Goal: Task Accomplishment & Management: Manage account settings

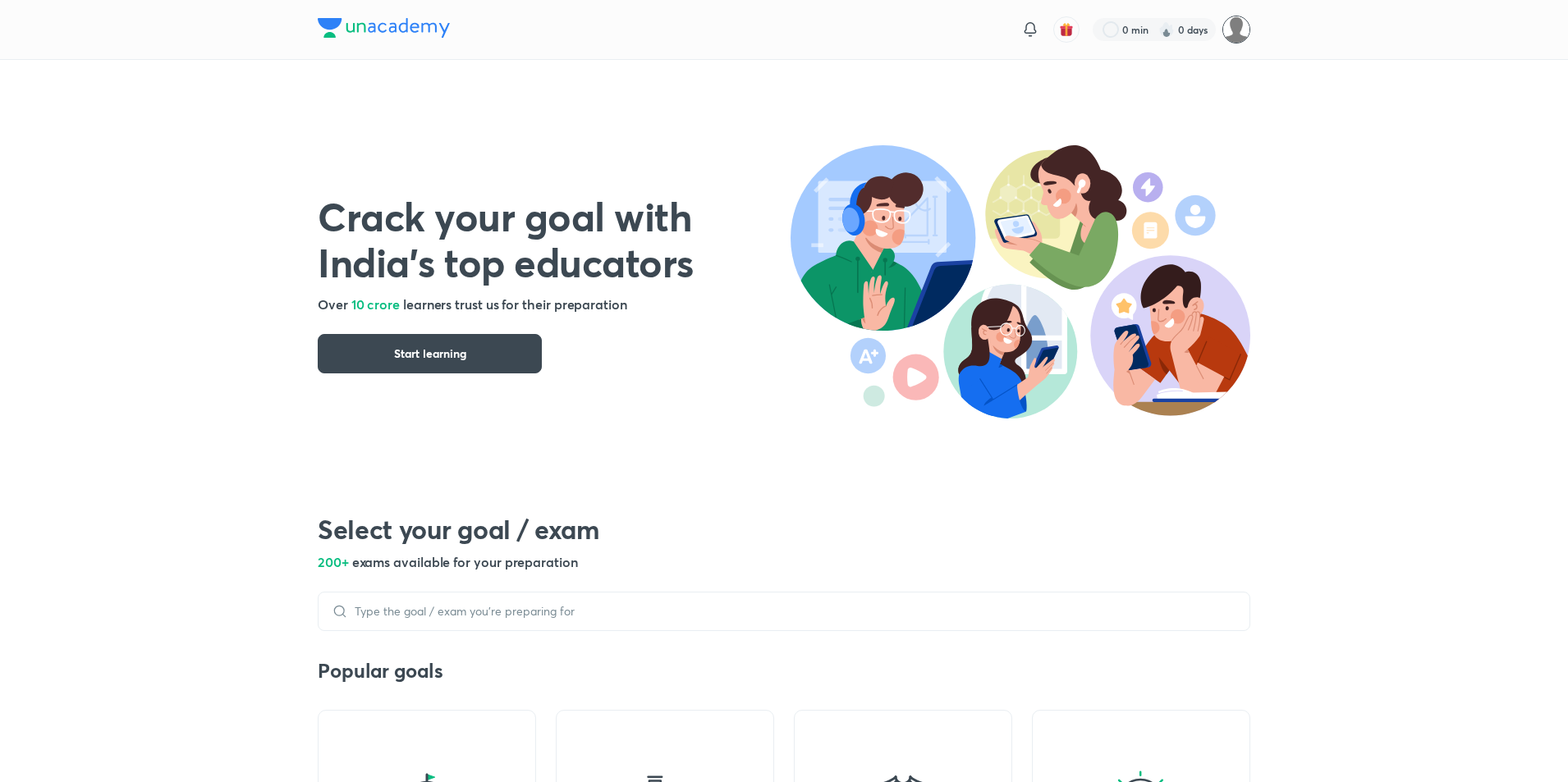
click at [1235, 40] on img at bounding box center [1236, 30] width 28 height 28
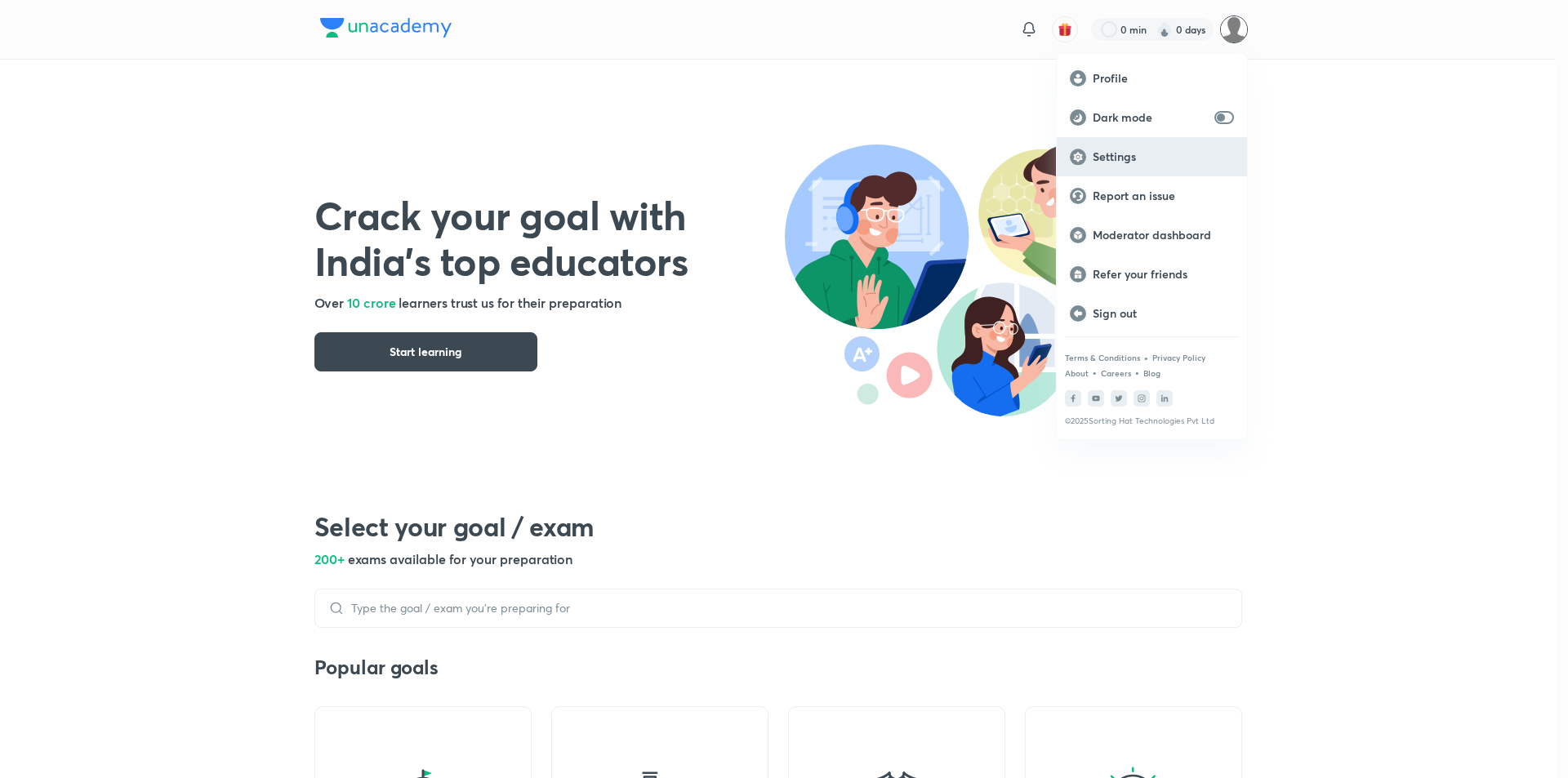
click at [1120, 157] on p "Settings" at bounding box center [1163, 157] width 141 height 15
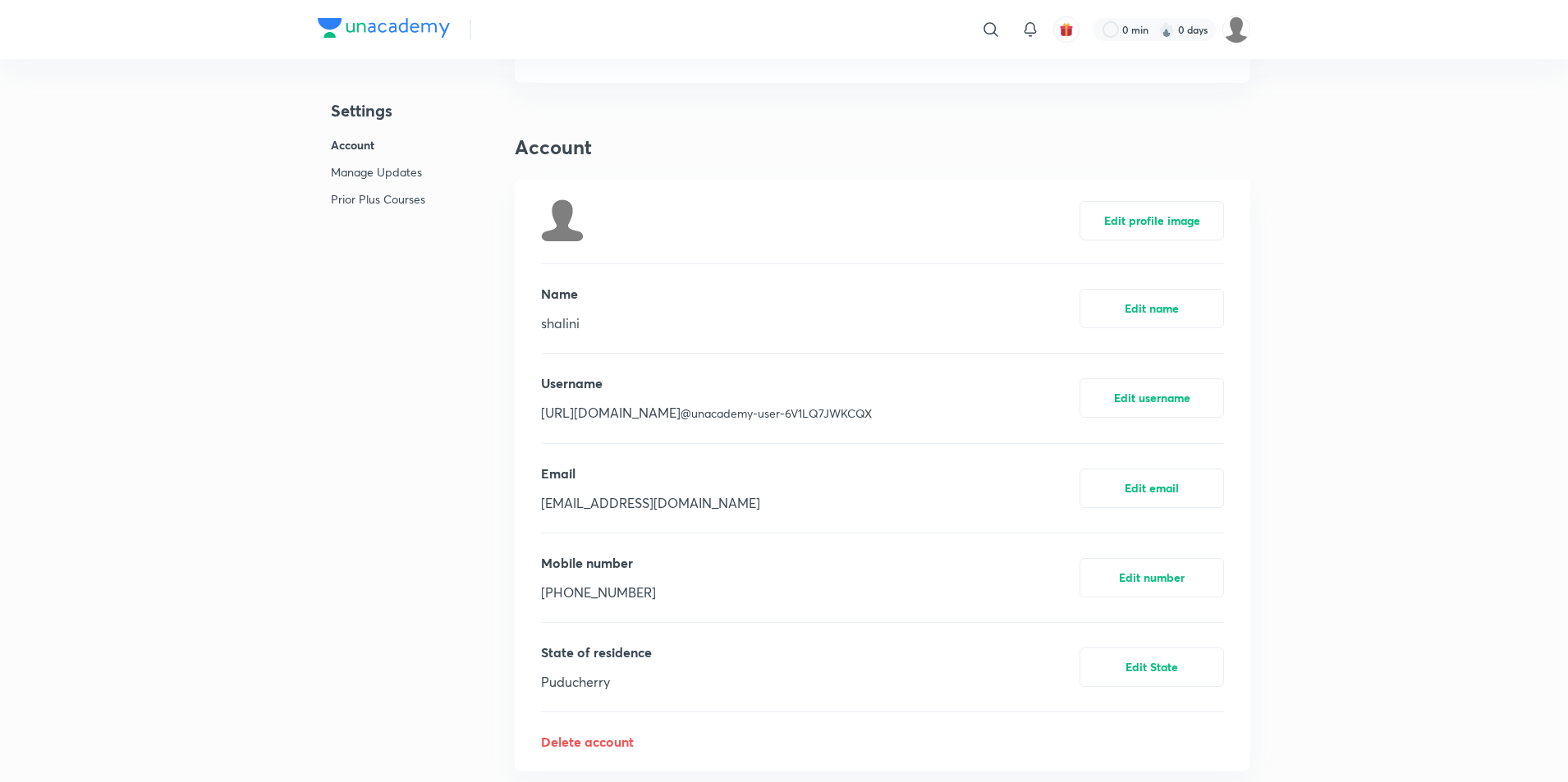
scroll to position [328, 0]
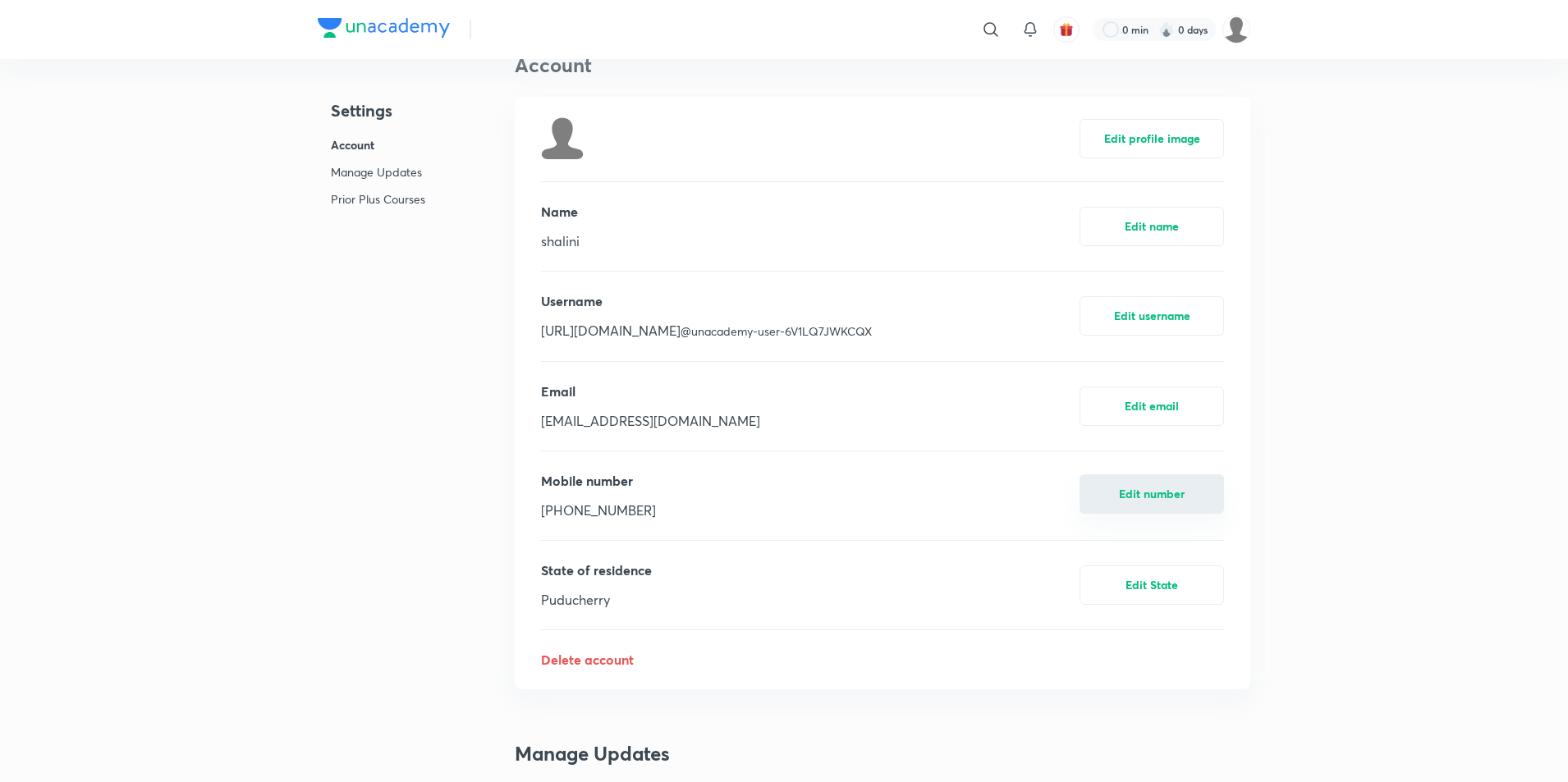
click at [1165, 501] on button "Edit number" at bounding box center [1152, 495] width 145 height 40
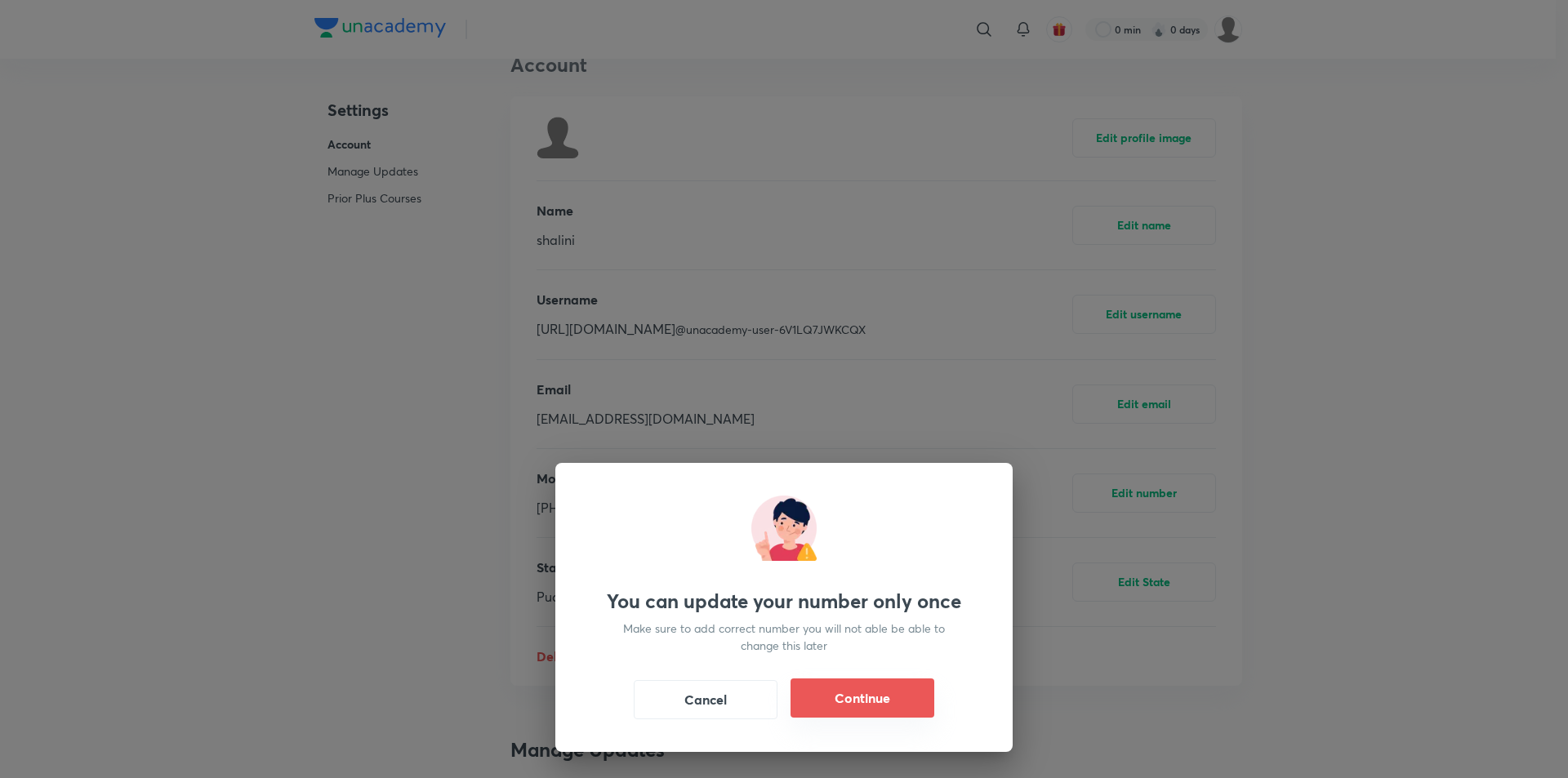
click at [847, 700] on button "Continue" at bounding box center [863, 698] width 144 height 39
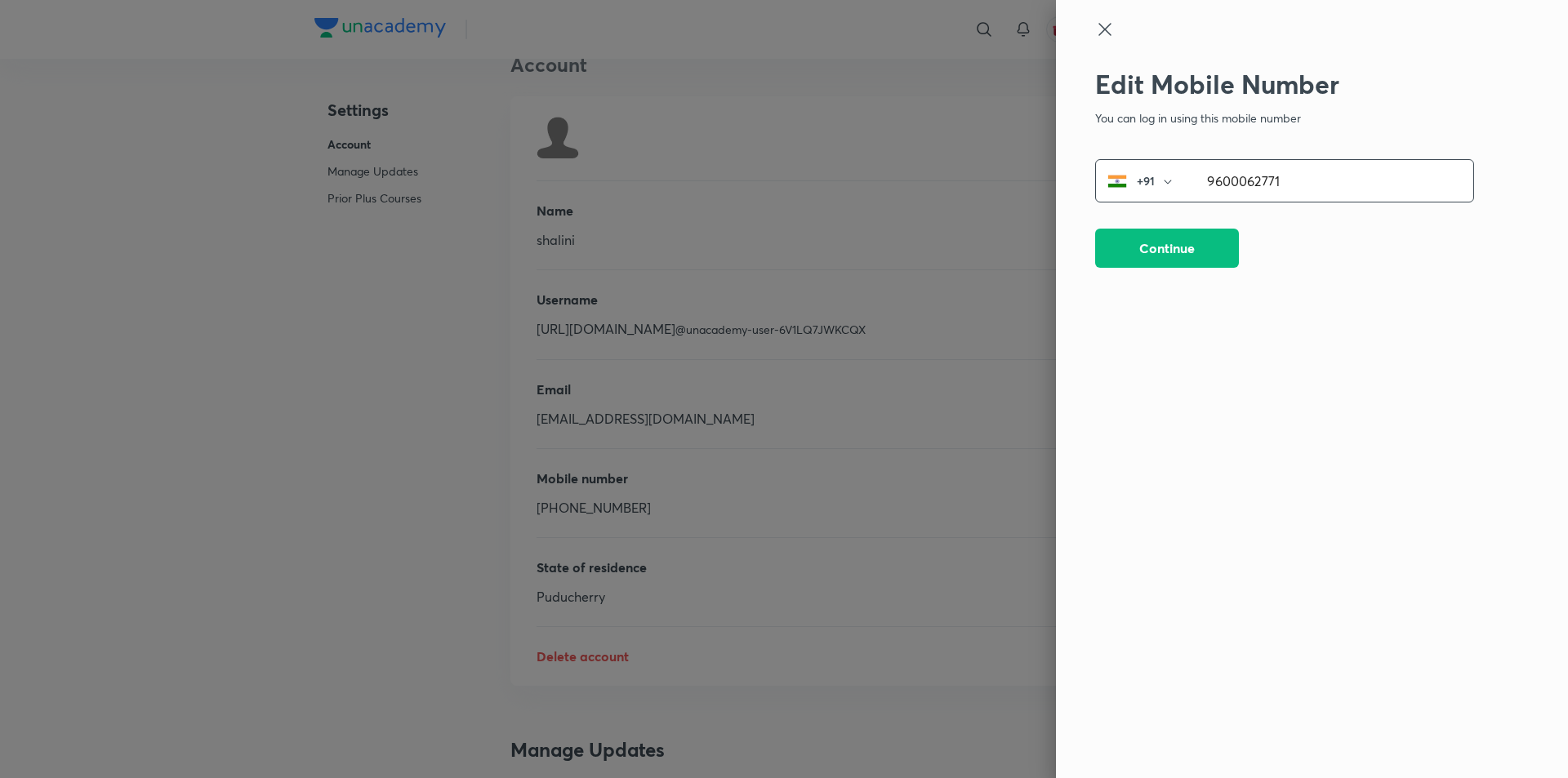
drag, startPoint x: 1316, startPoint y: 179, endPoint x: 1172, endPoint y: 176, distance: 144.0
click at [1172, 176] on div "+91 9600062771 ​" at bounding box center [1285, 181] width 379 height 43
type input "7200002420"
click at [1201, 252] on button "Continue" at bounding box center [1168, 247] width 144 height 39
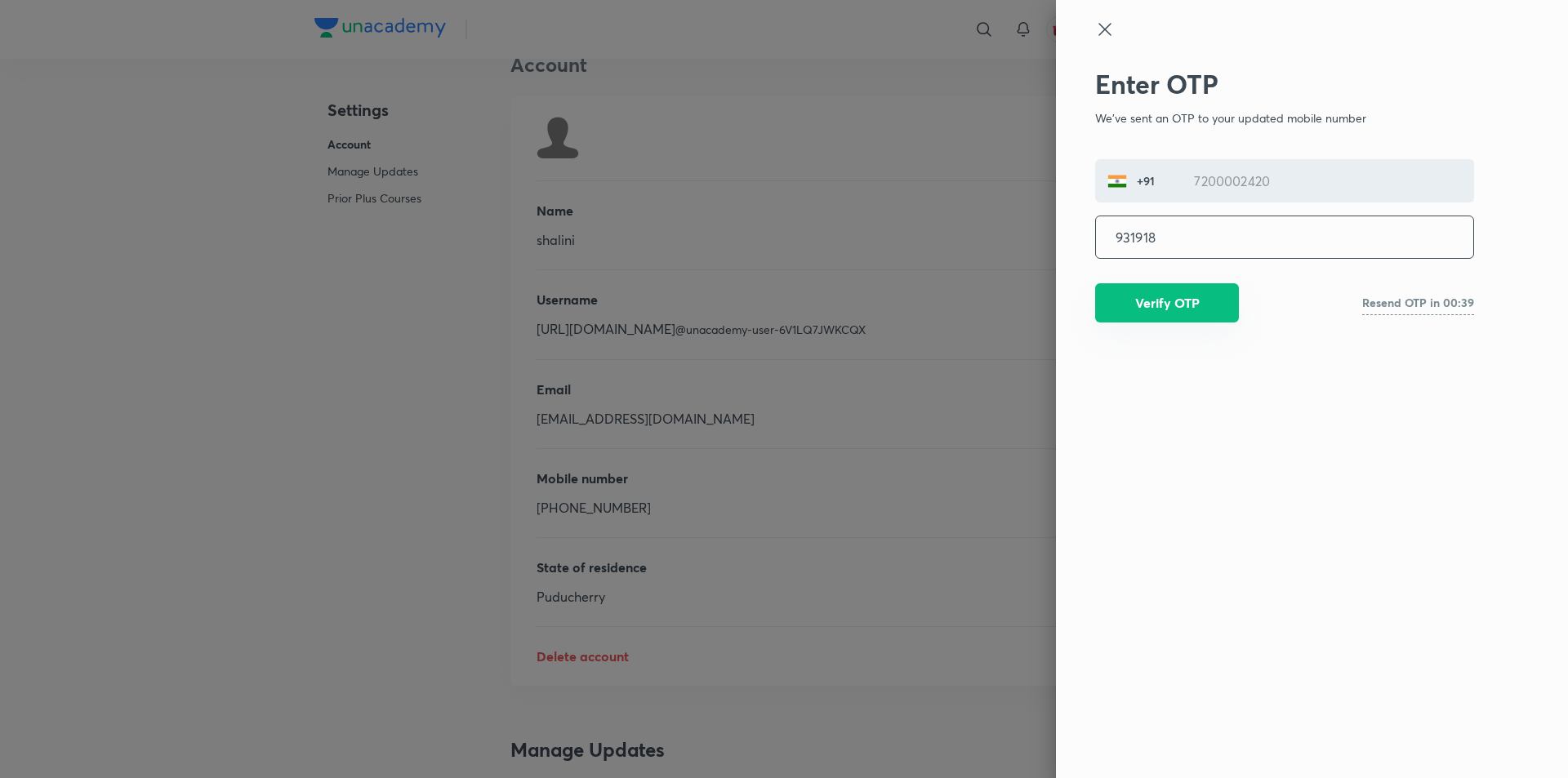
type input "931918"
click at [1163, 317] on button "Verify OTP" at bounding box center [1168, 303] width 144 height 39
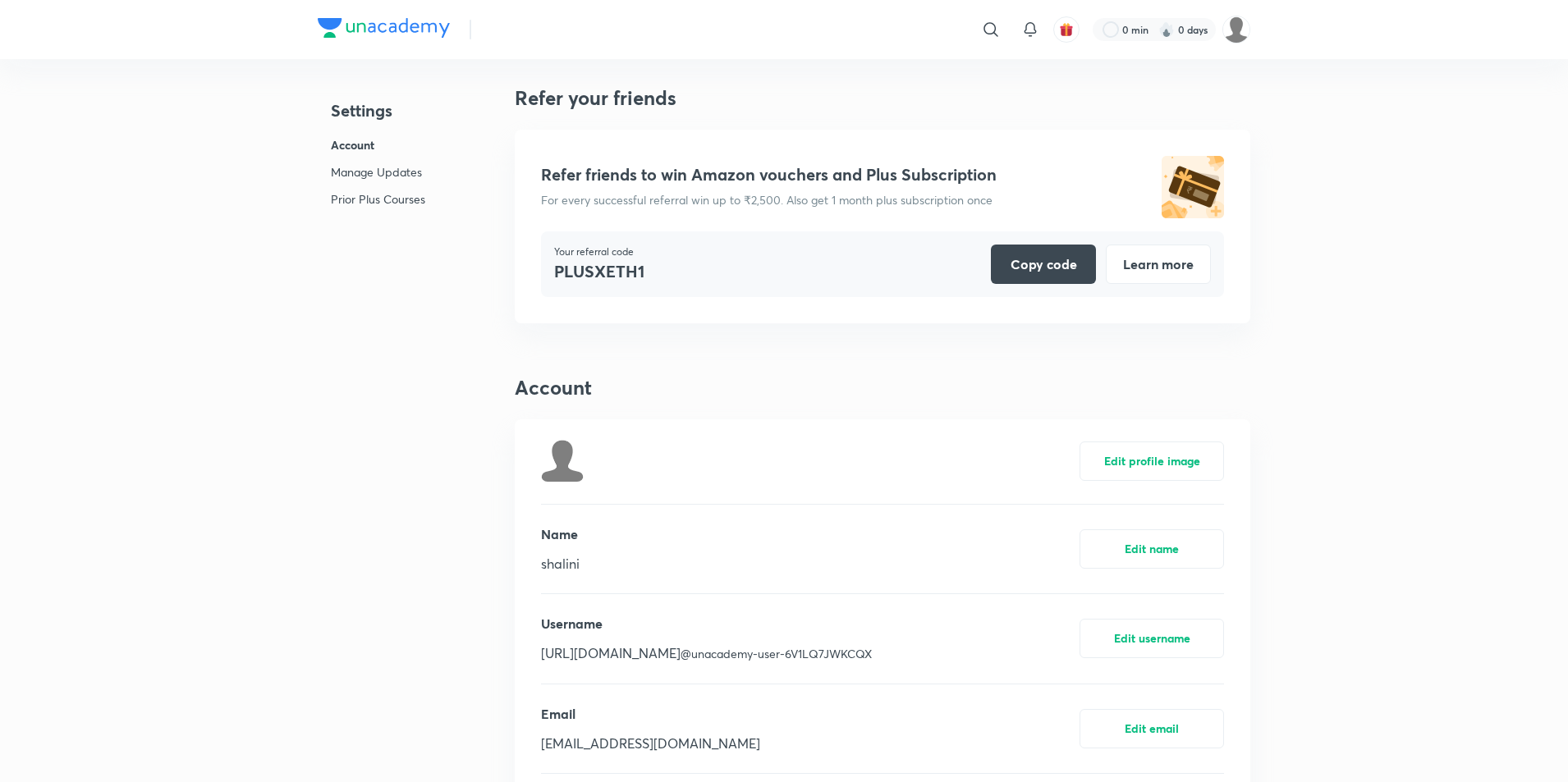
scroll to position [0, 0]
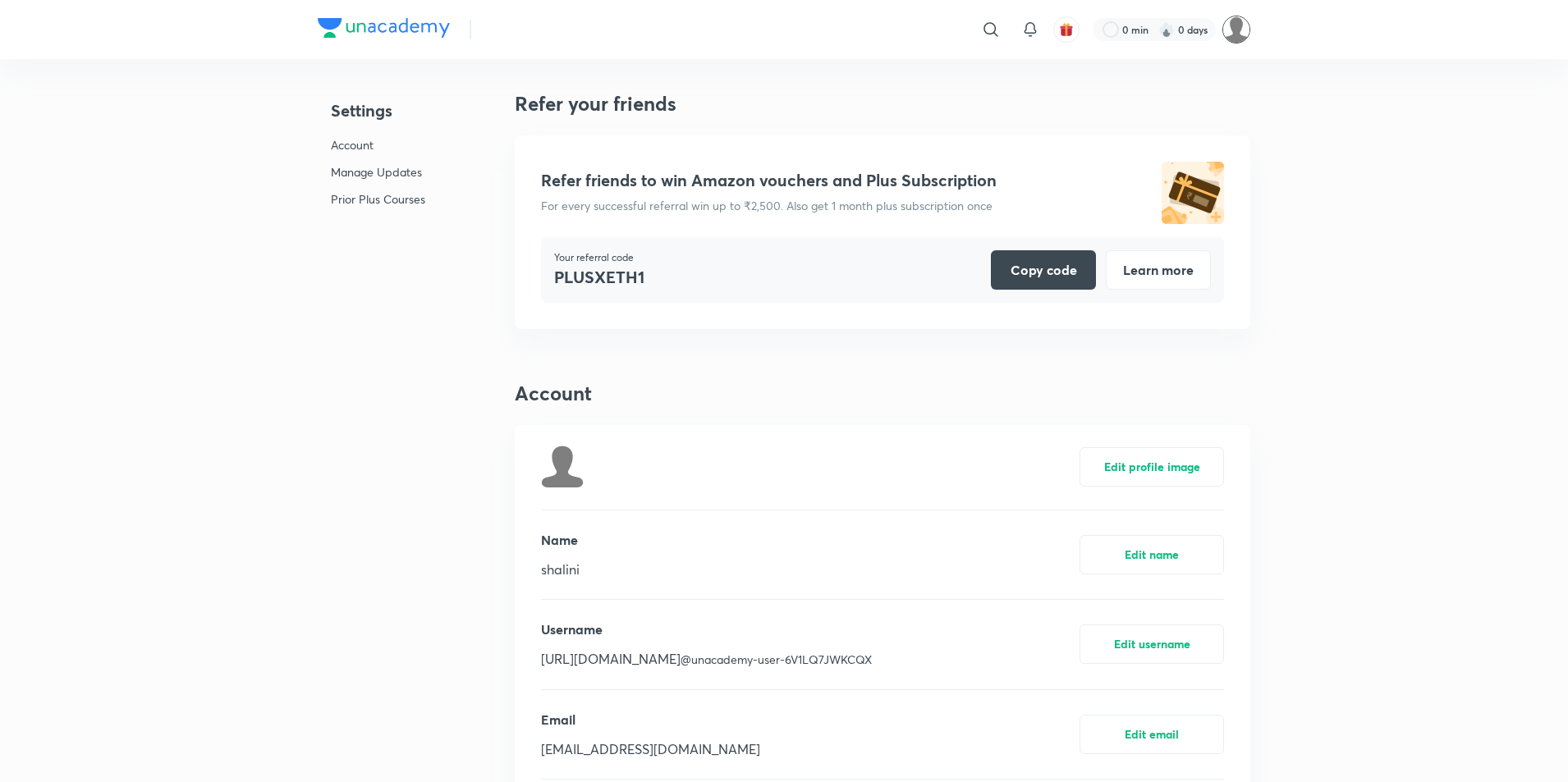
click at [1236, 37] on img at bounding box center [1236, 30] width 28 height 28
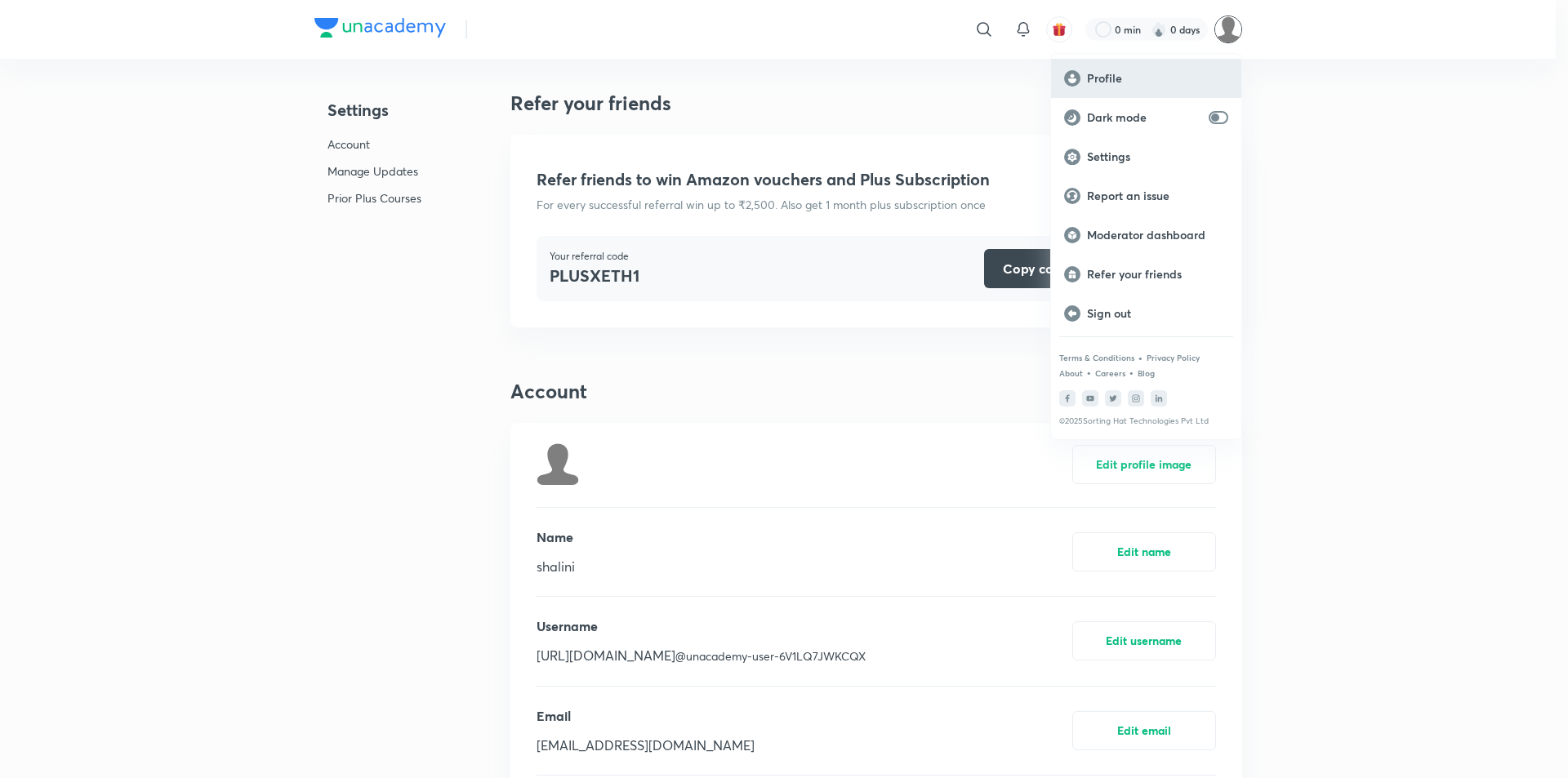
click at [1097, 78] on p "Profile" at bounding box center [1157, 78] width 141 height 15
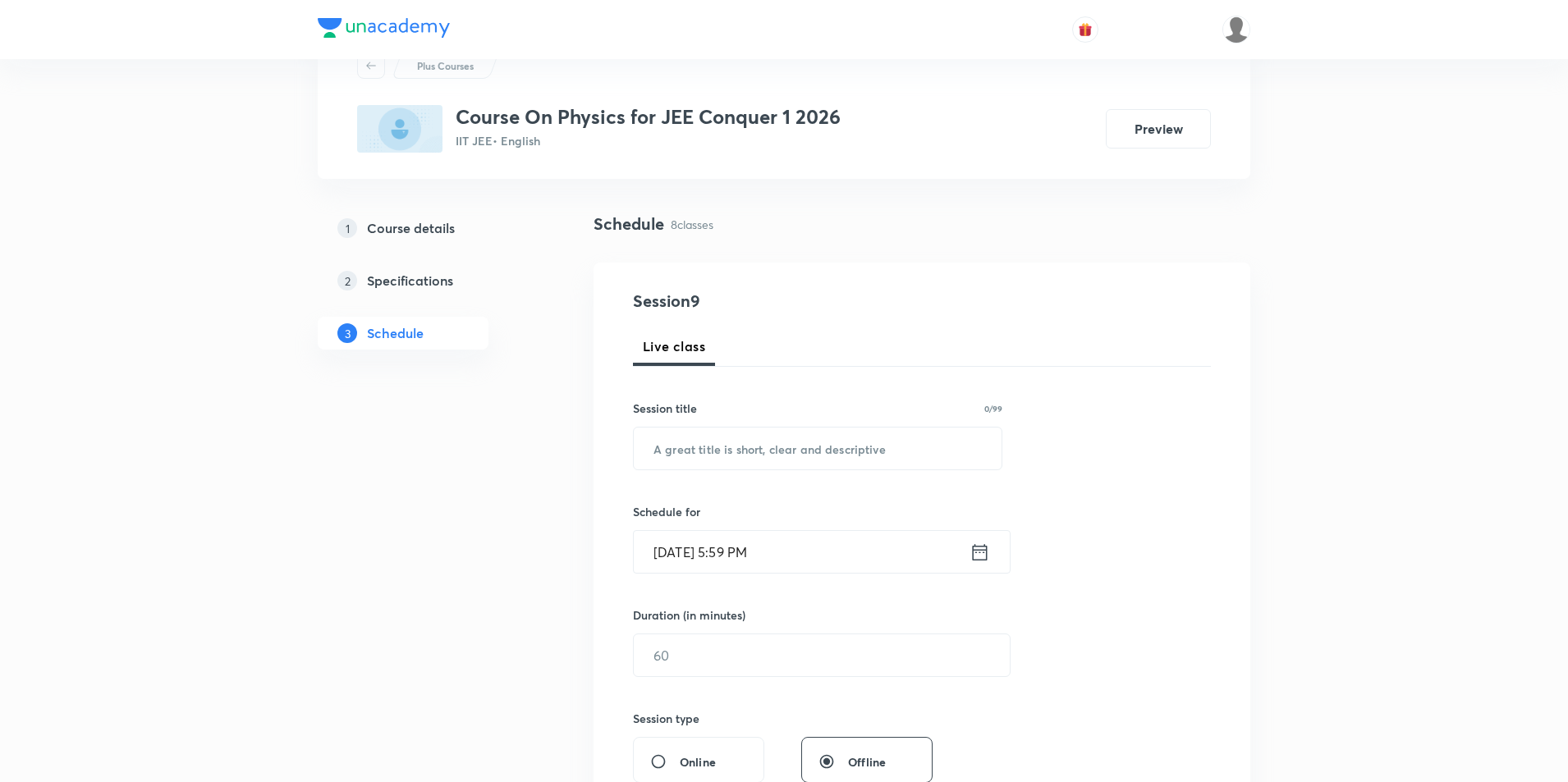
scroll to position [165, 0]
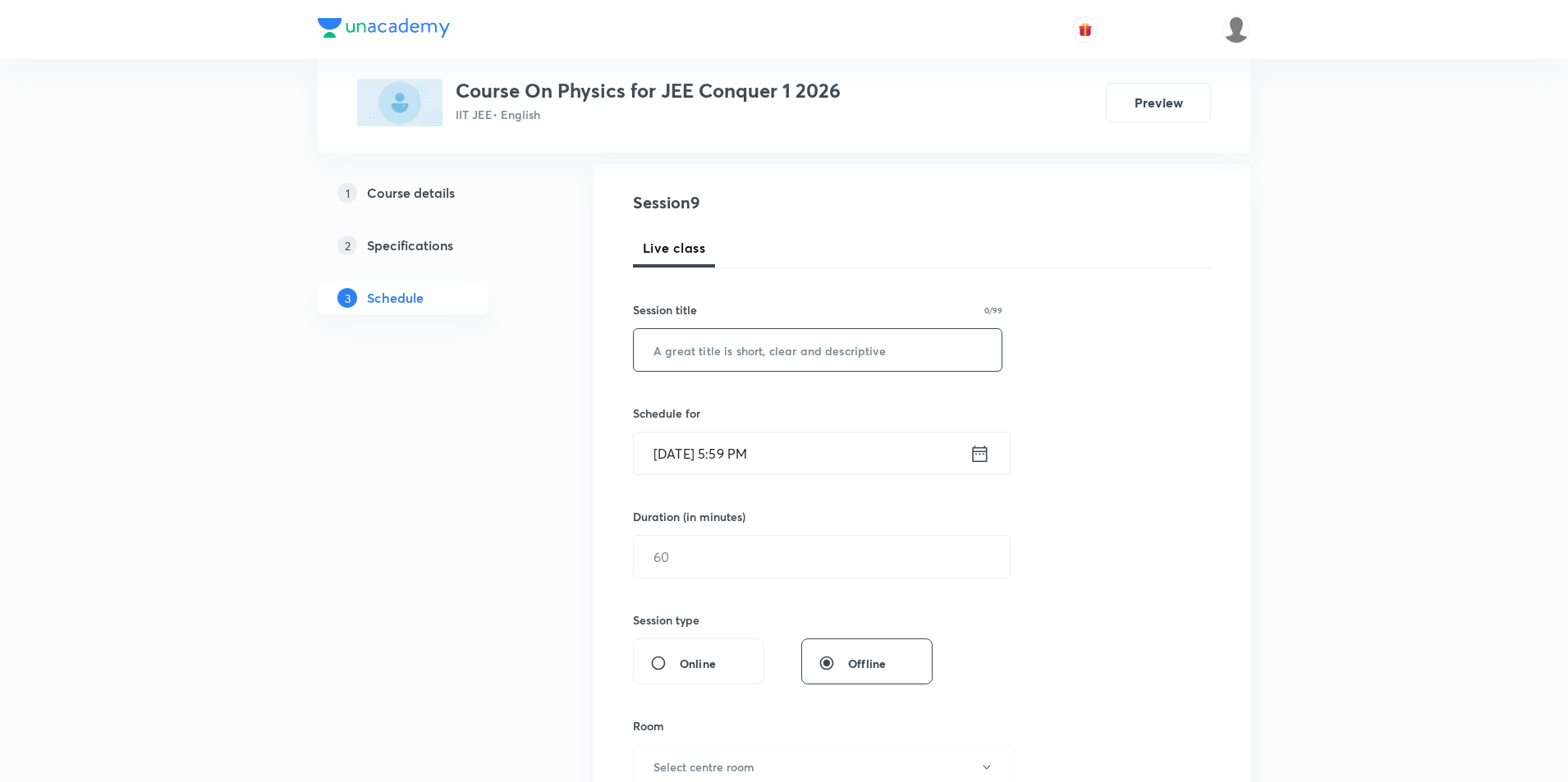
click at [816, 347] on input "text" at bounding box center [817, 350] width 368 height 42
type input "DEmo"
click at [982, 455] on icon at bounding box center [979, 453] width 21 height 23
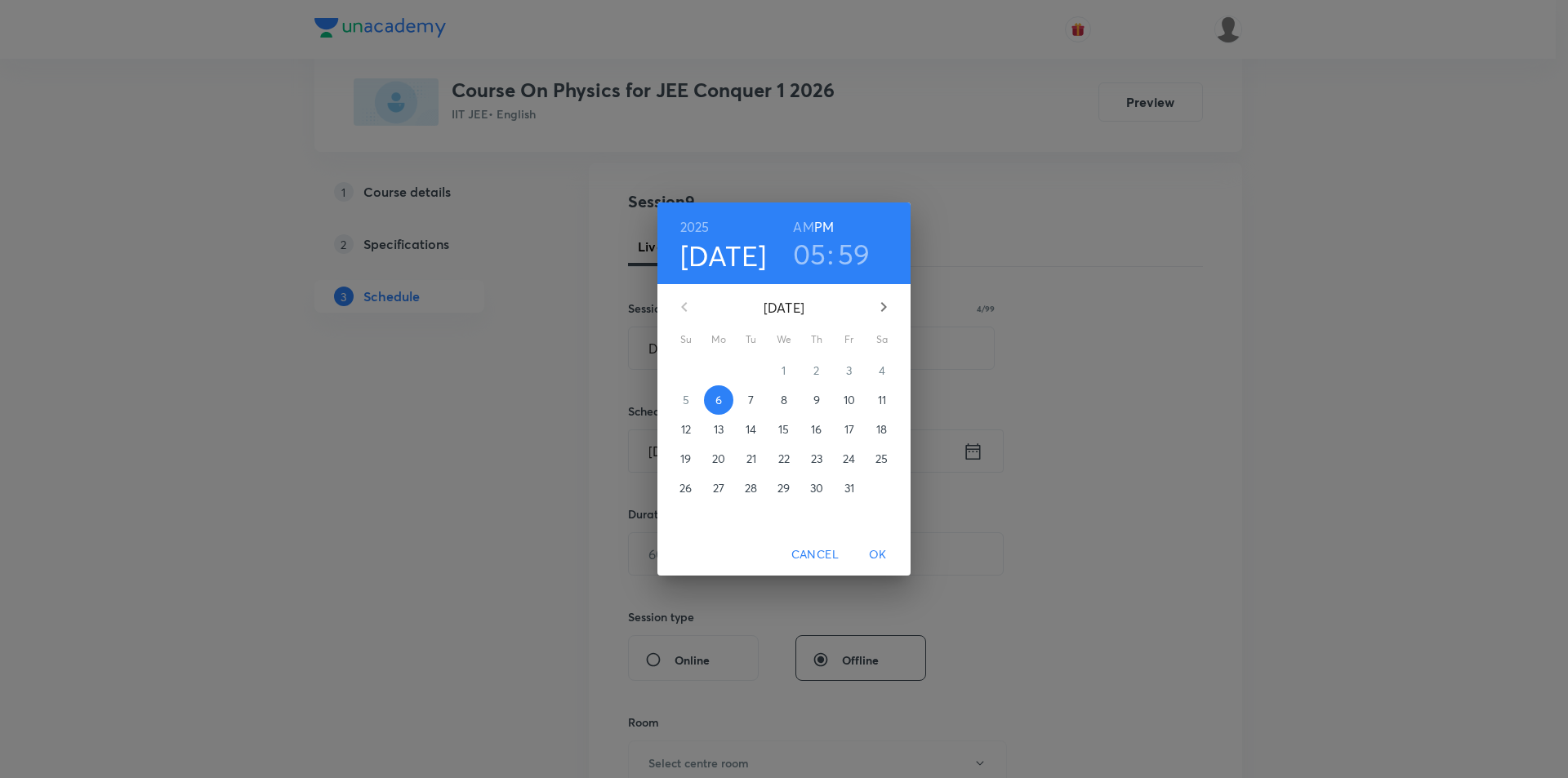
click at [819, 260] on h3 "05" at bounding box center [810, 253] width 34 height 35
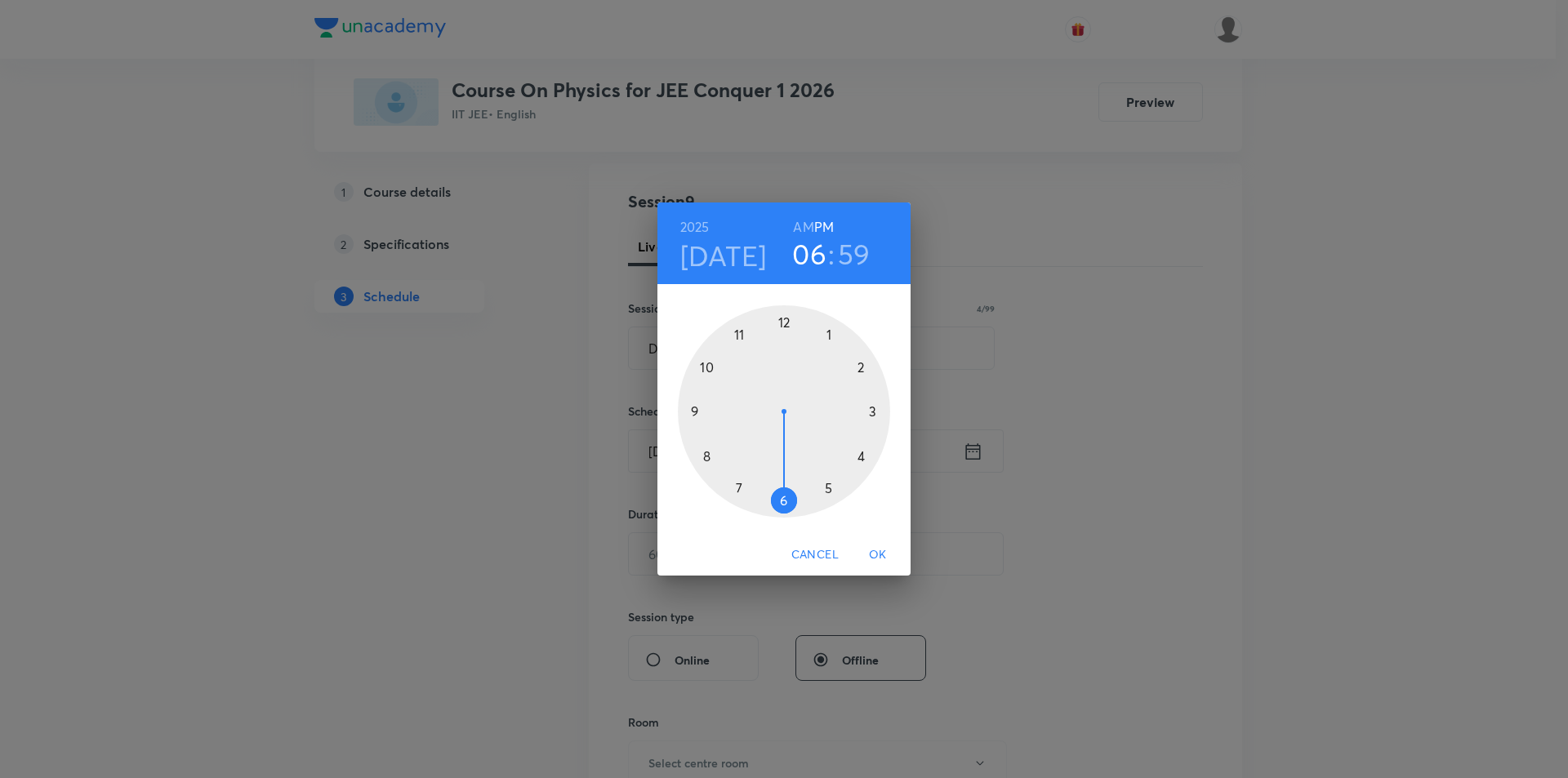
drag, startPoint x: 825, startPoint y: 494, endPoint x: 798, endPoint y: 498, distance: 27.3
click at [798, 498] on div at bounding box center [783, 411] width 212 height 212
drag, startPoint x: 775, startPoint y: 322, endPoint x: 829, endPoint y: 334, distance: 55.3
click at [829, 334] on div at bounding box center [783, 411] width 212 height 212
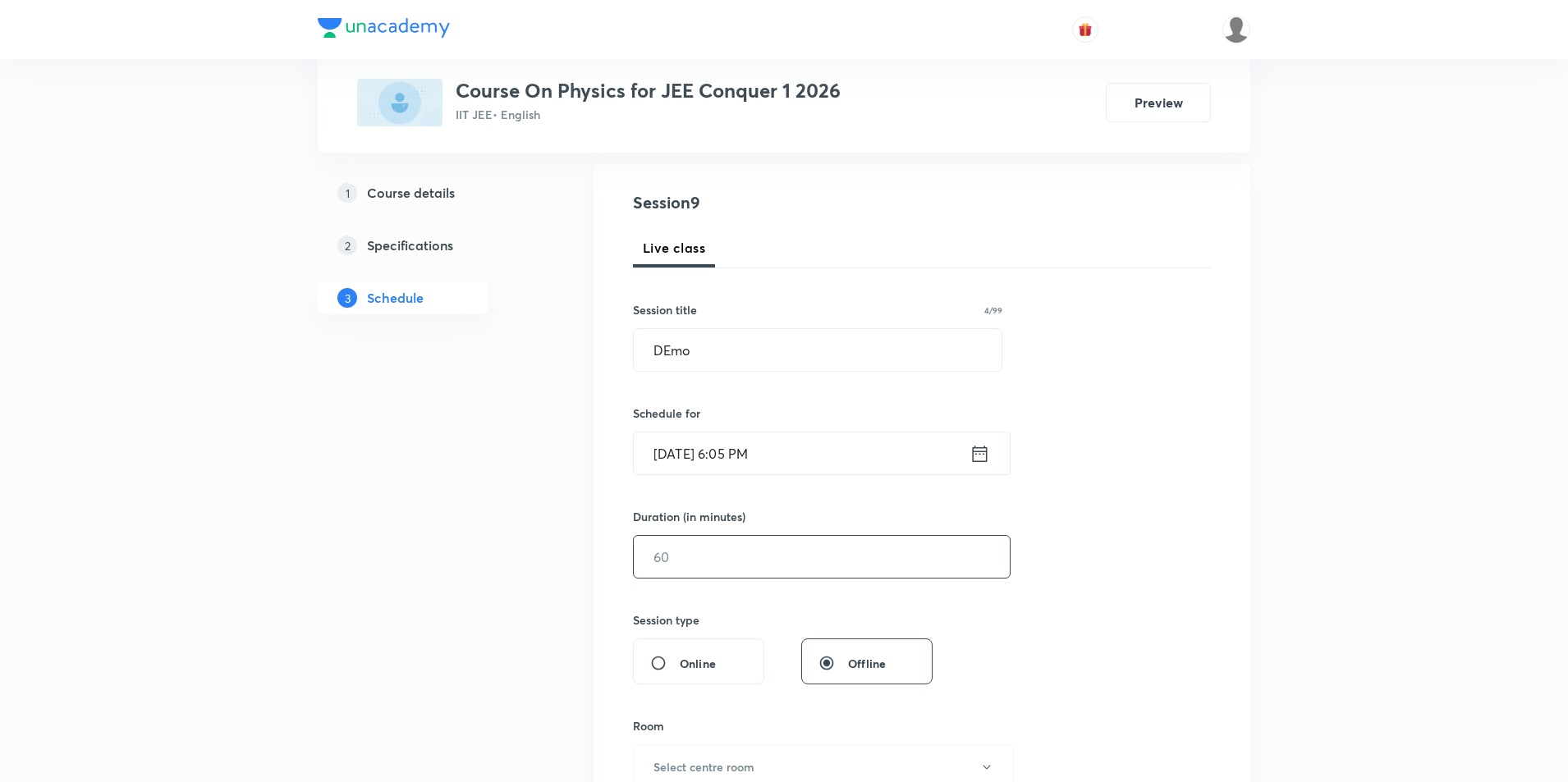
click at [883, 548] on input "text" at bounding box center [821, 557] width 376 height 42
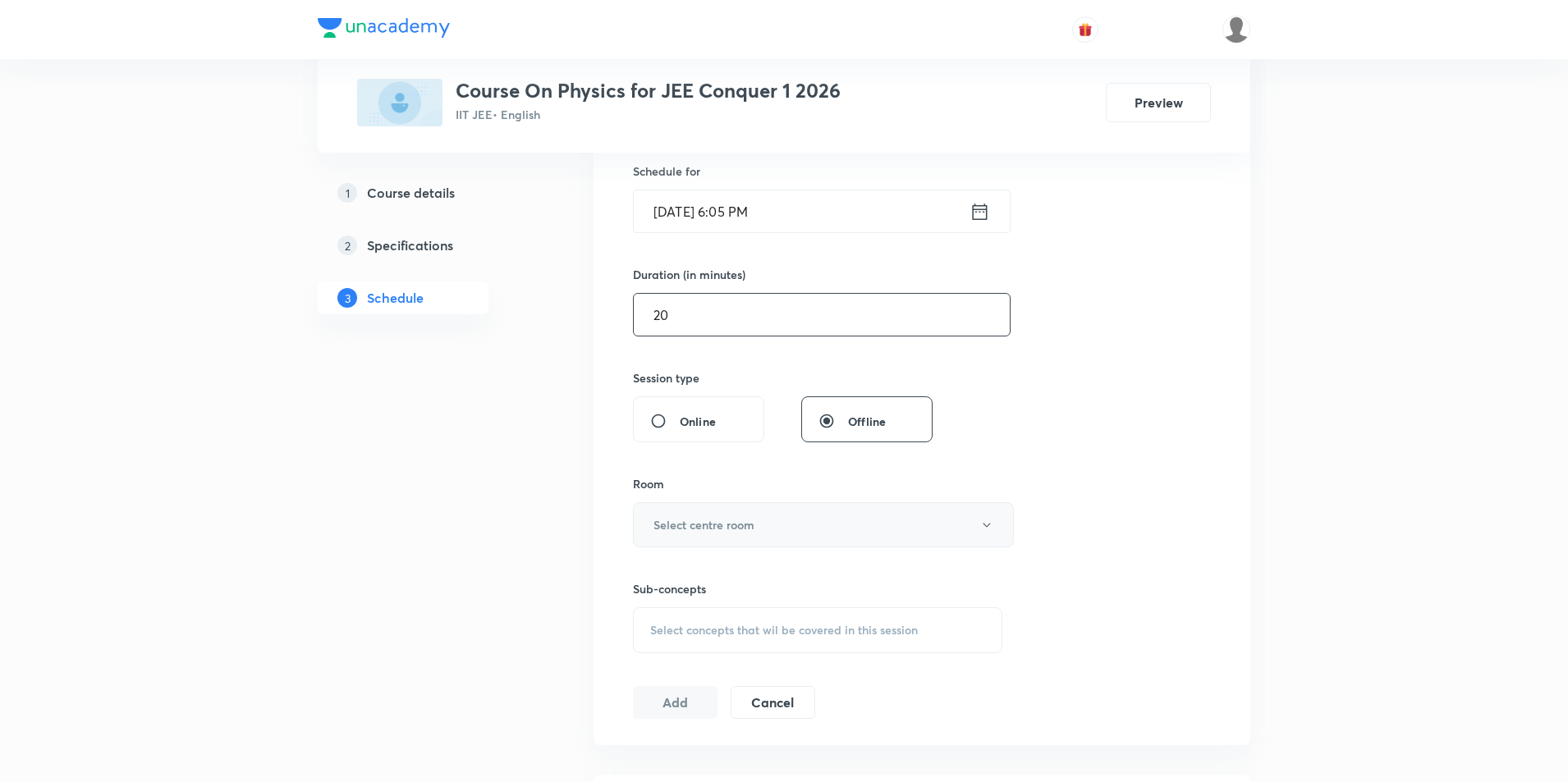
scroll to position [410, 0]
type input "20"
click at [774, 523] on button "Select centre room" at bounding box center [824, 521] width 381 height 46
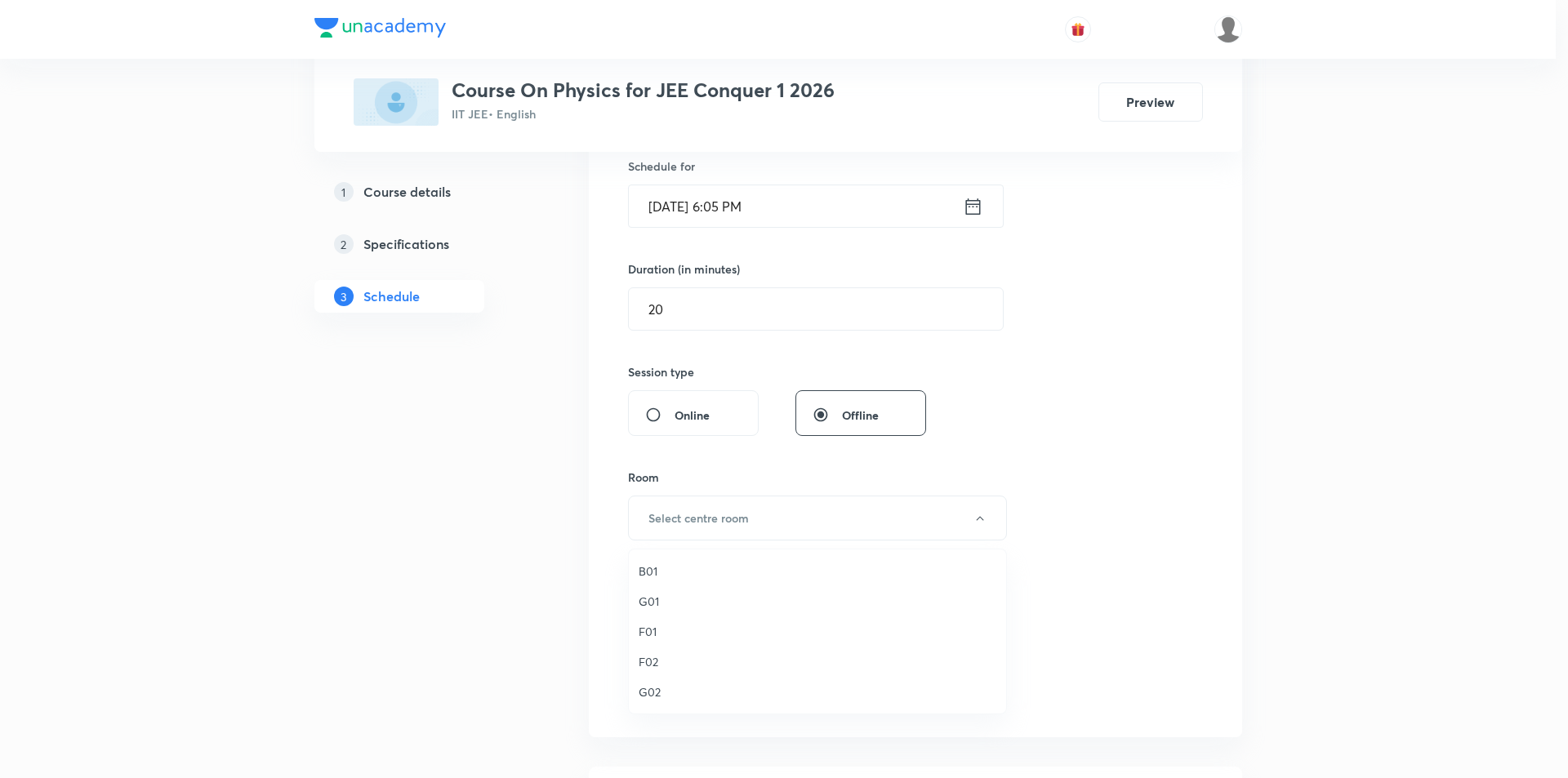
click at [656, 573] on span "B01" at bounding box center [818, 571] width 358 height 17
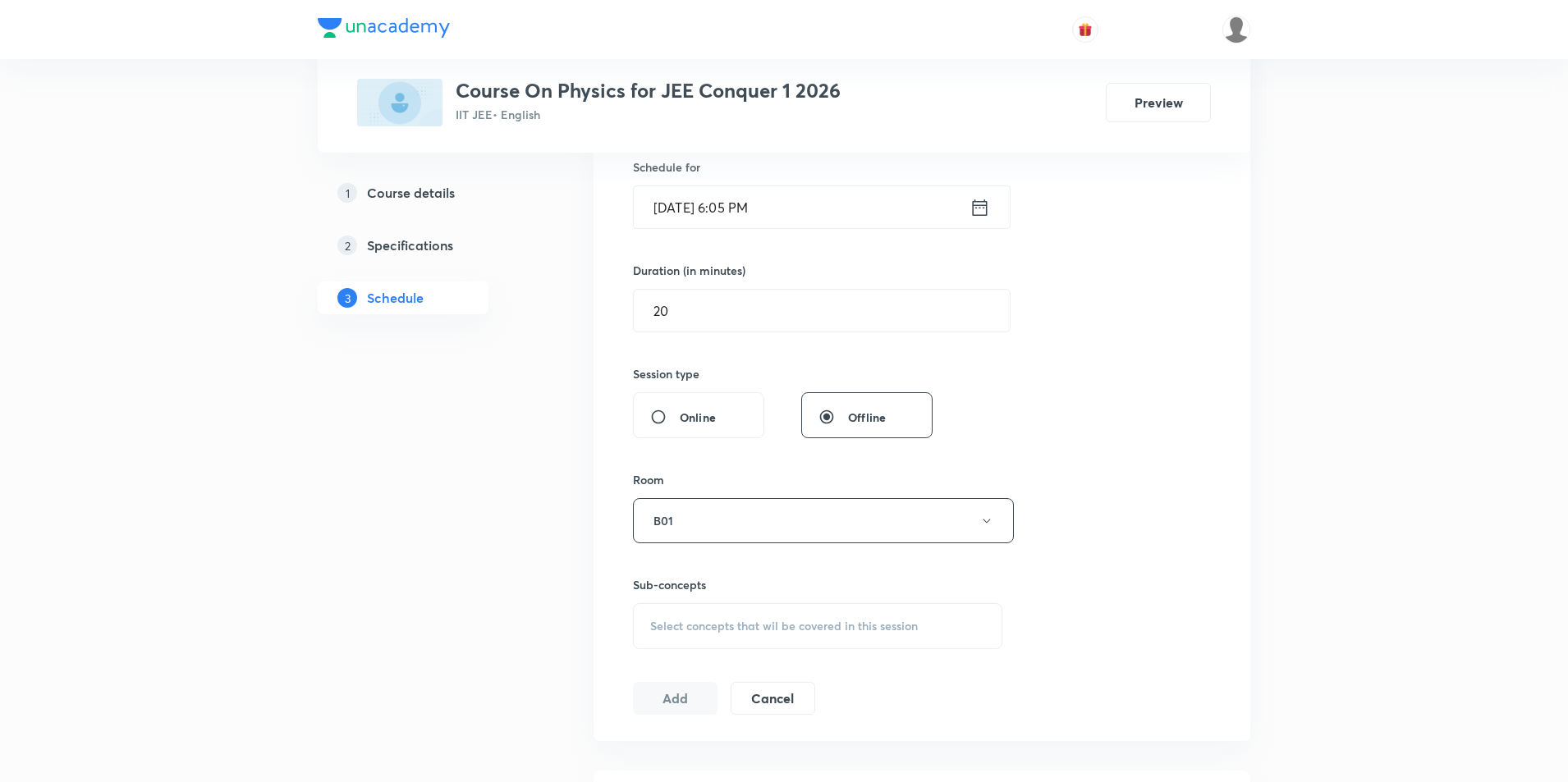
click at [772, 624] on span "Select concepts that wil be covered in this session" at bounding box center [784, 625] width 268 height 13
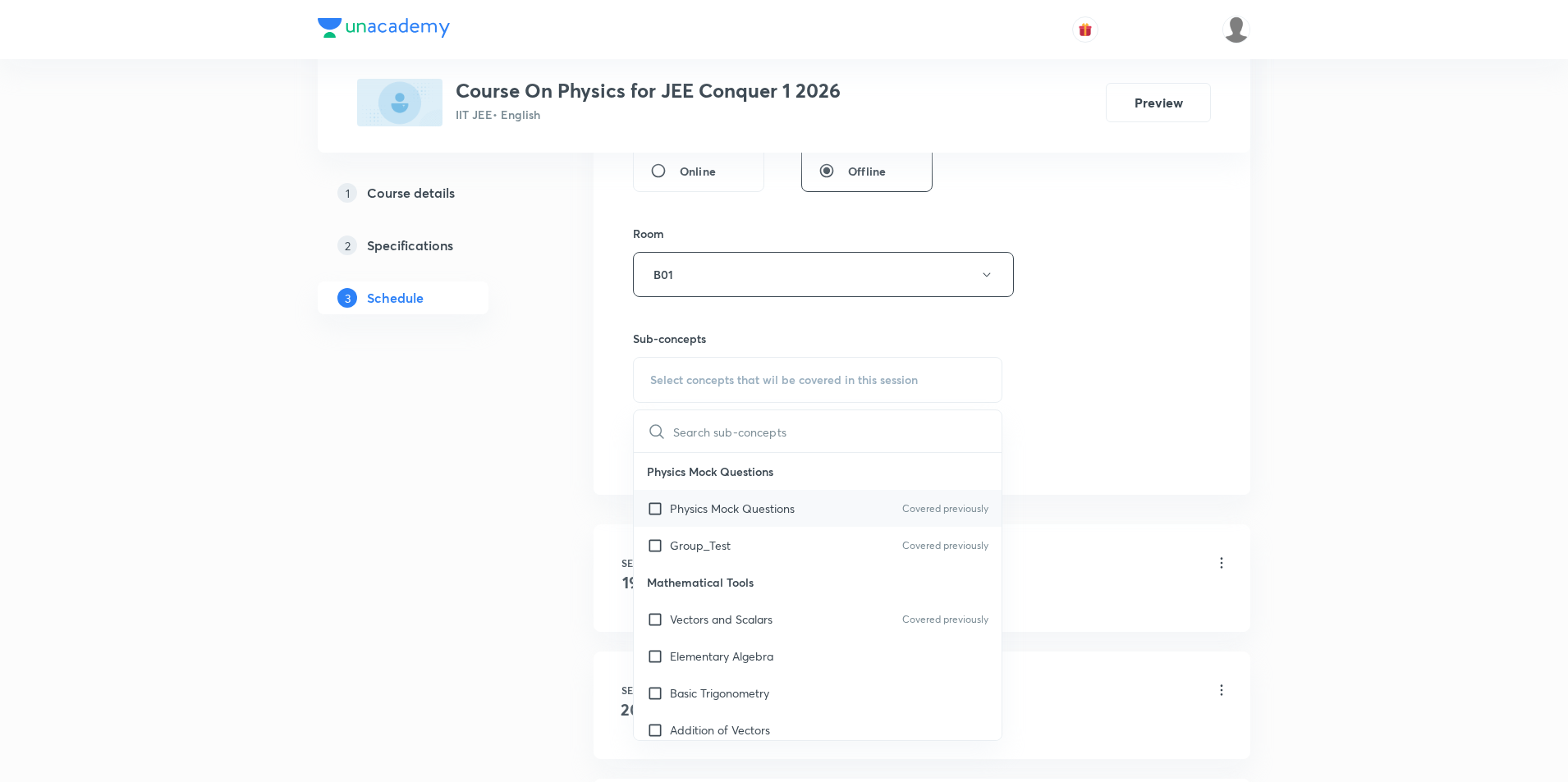
click at [696, 513] on p "Physics Mock Questions" at bounding box center [732, 507] width 125 height 17
checkbox input "true"
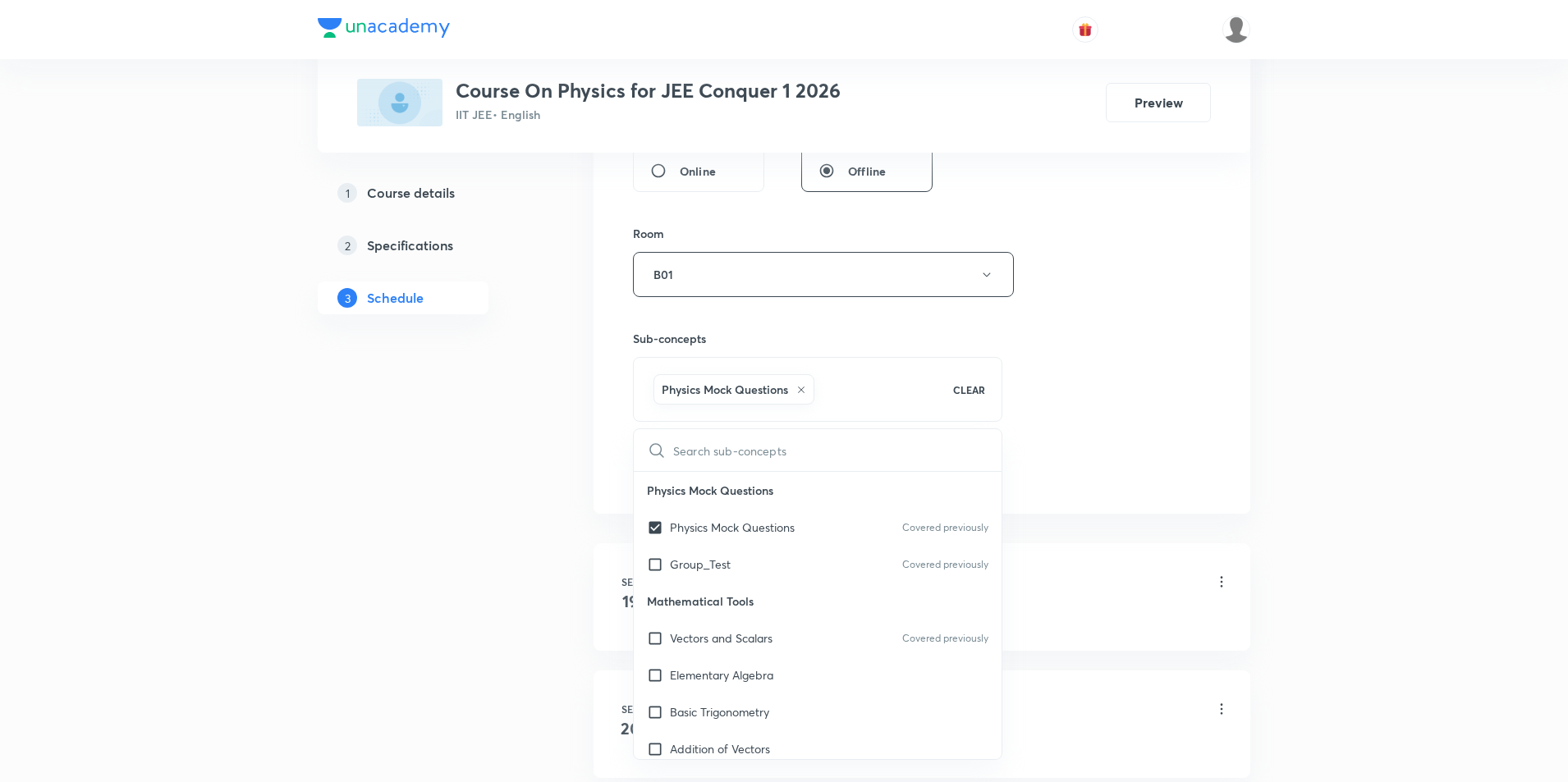
click at [1176, 447] on div "Session 9 Live class Session title 4/99 DEmo ​ Schedule for Oct 6, 2025, 6:05 P…" at bounding box center [922, 92] width 578 height 790
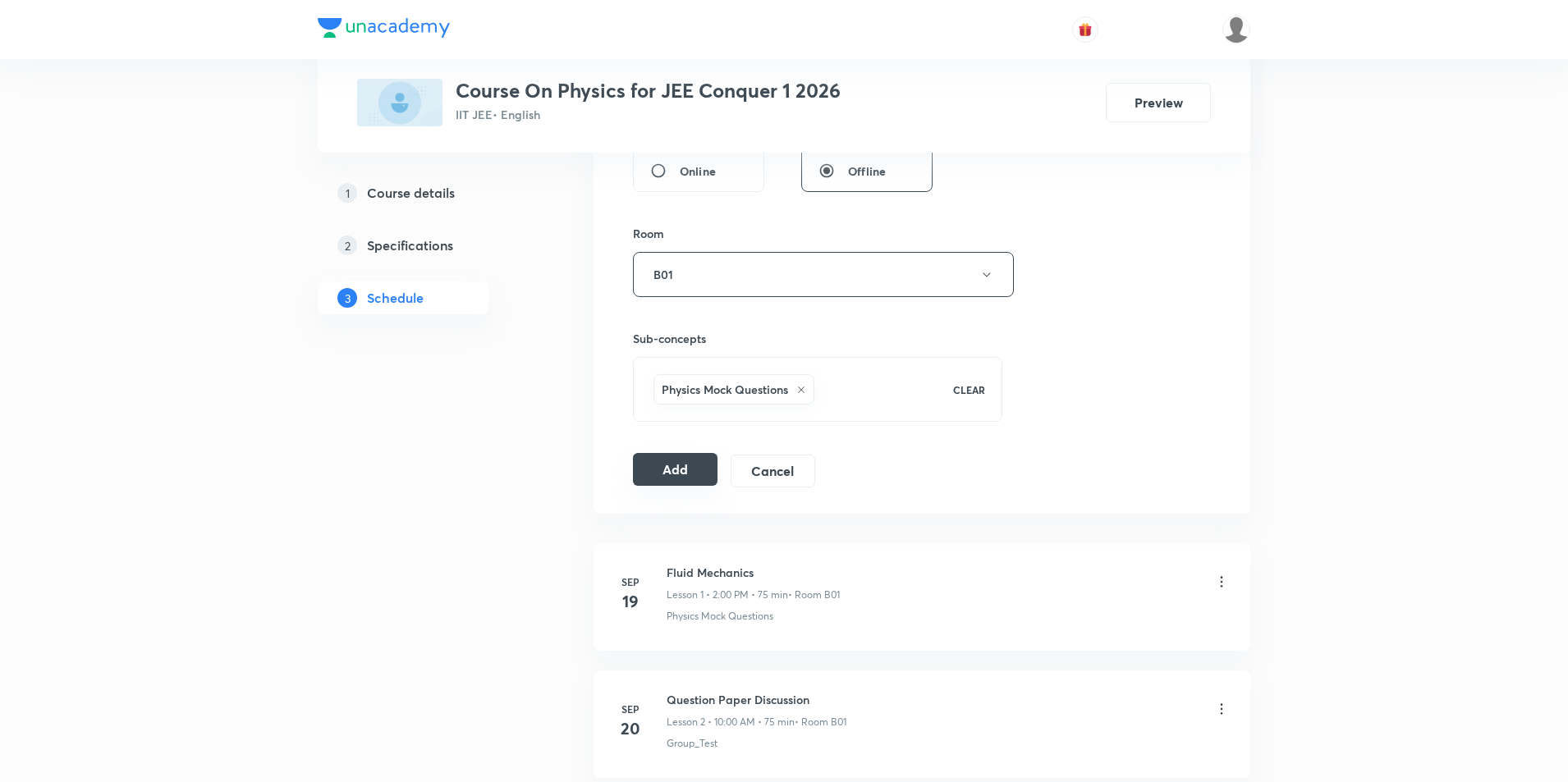
click at [680, 481] on button "Add" at bounding box center [675, 469] width 84 height 33
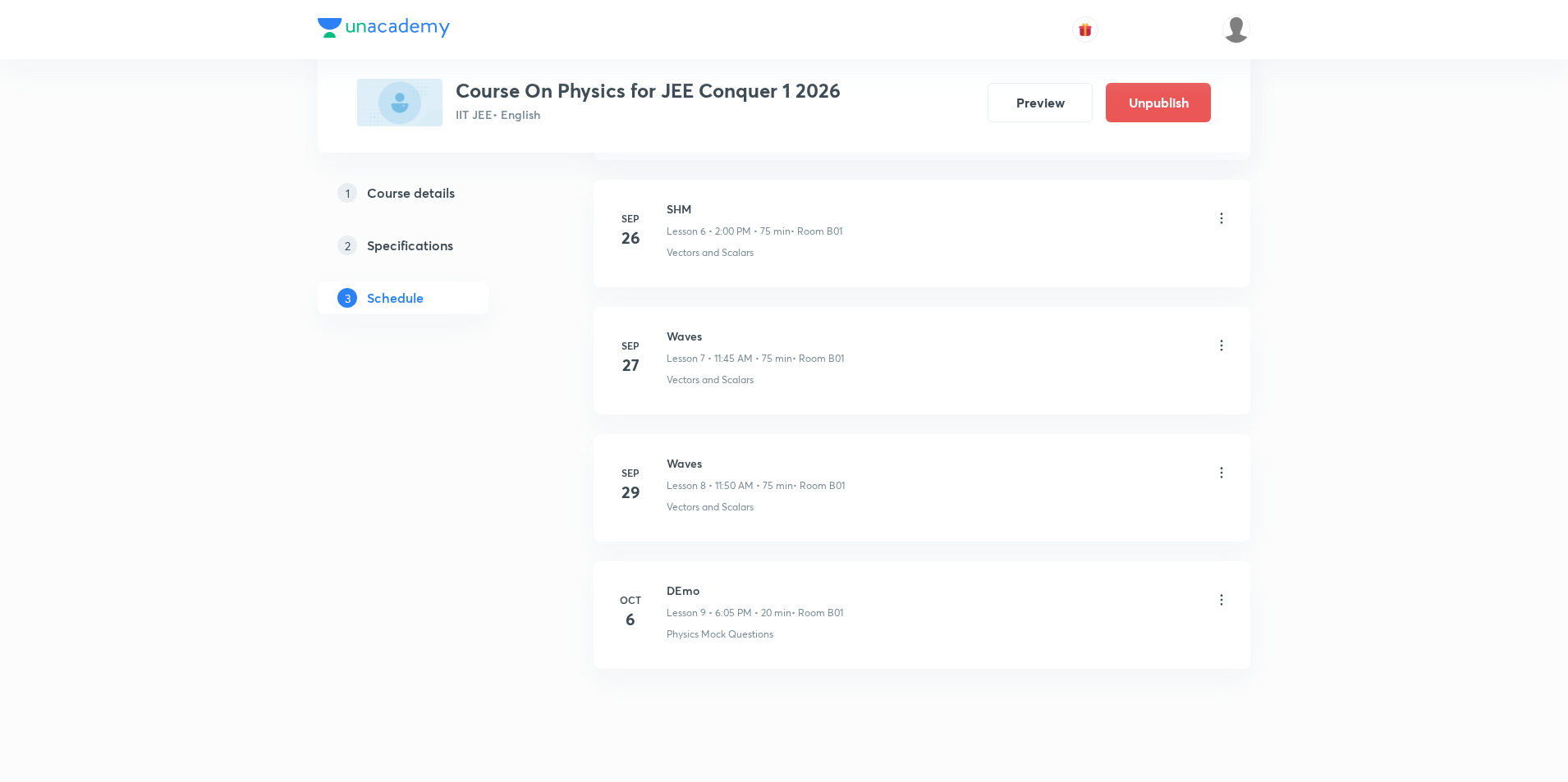
scroll to position [925, 0]
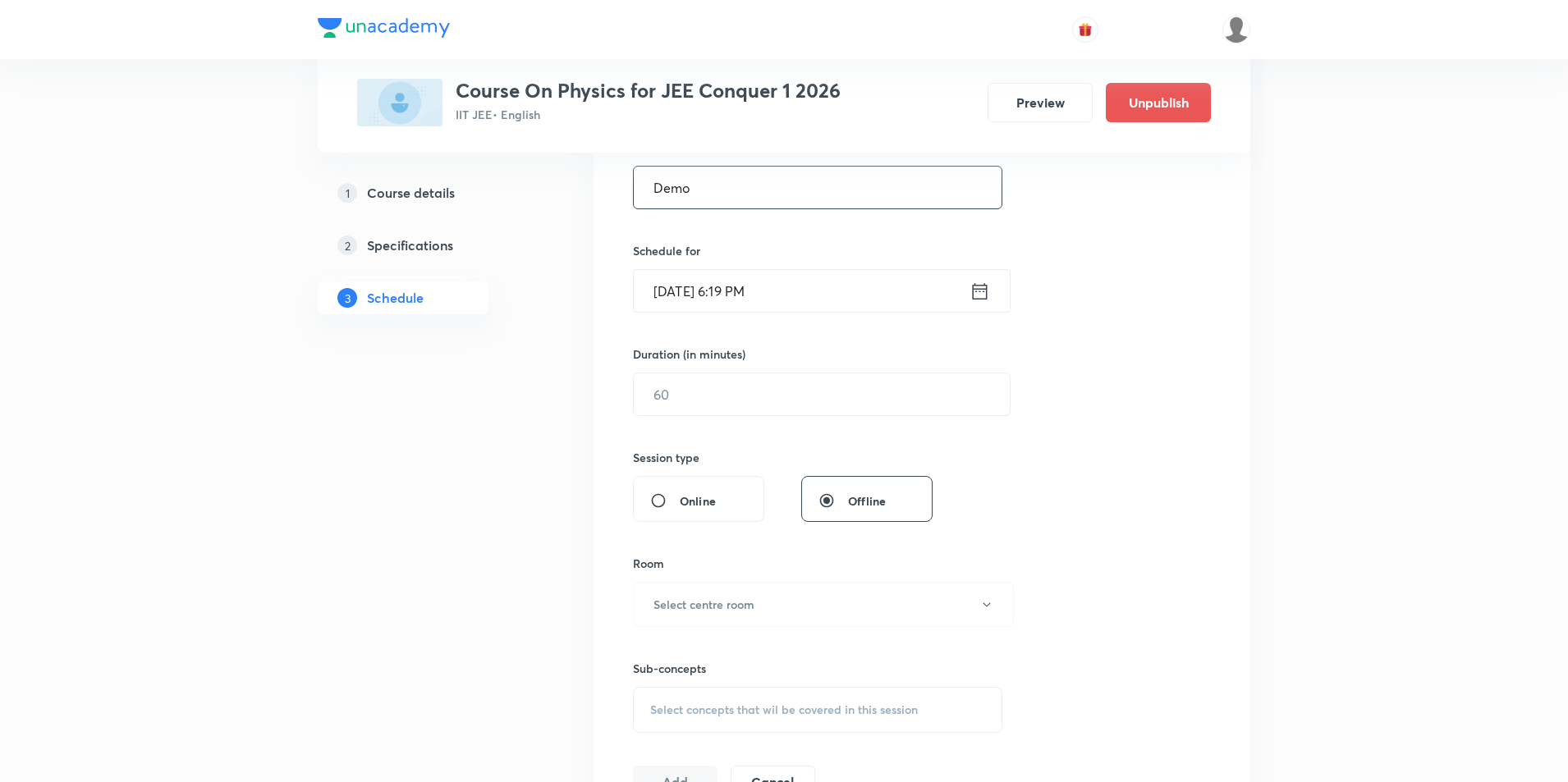
scroll to position [328, 0]
type input "Demo"
click at [899, 303] on input "[DATE] 6:19 PM" at bounding box center [801, 289] width 336 height 42
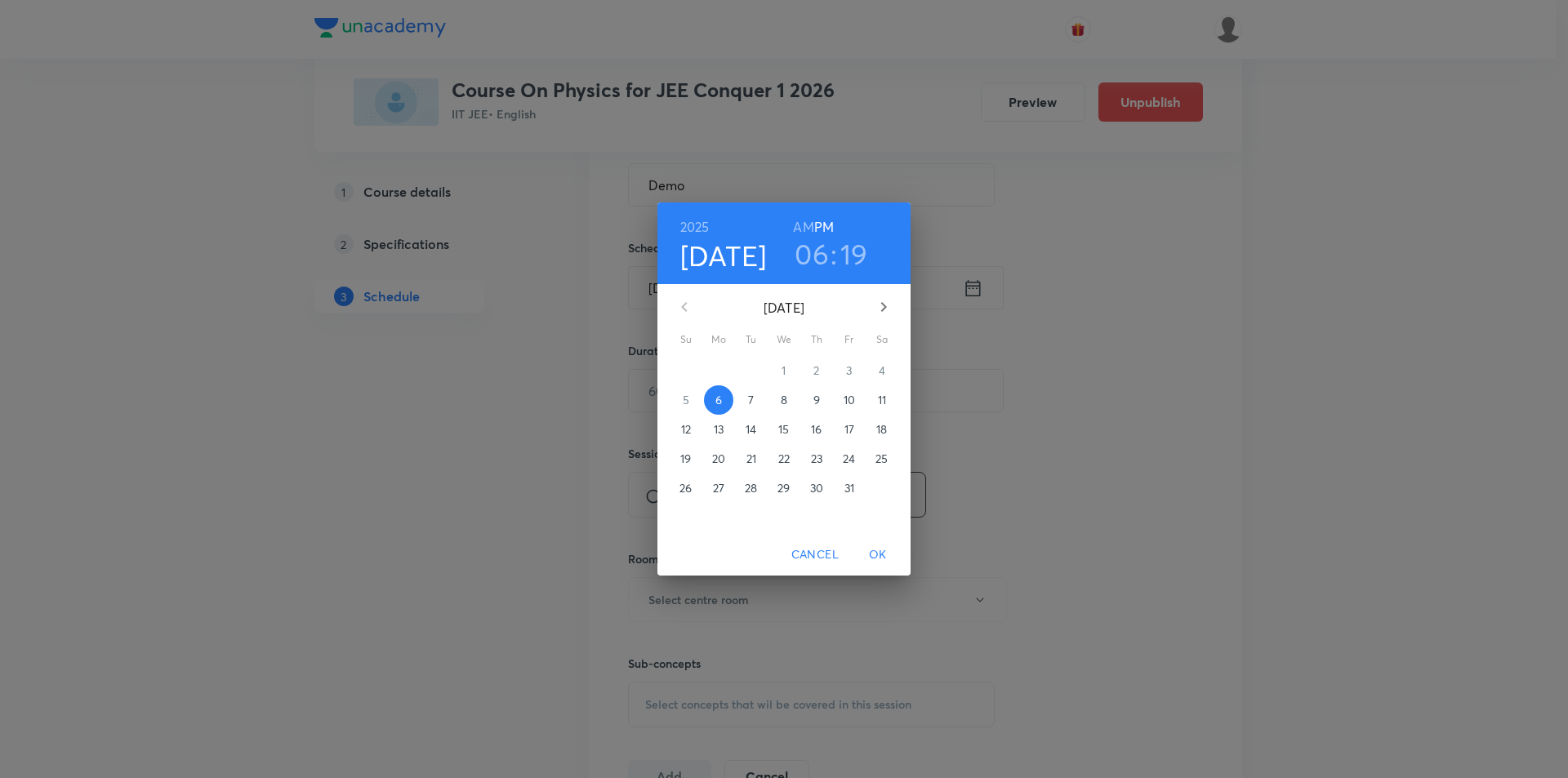
drag, startPoint x: 808, startPoint y: 251, endPoint x: 873, endPoint y: 251, distance: 65.0
click at [810, 251] on h3 "06" at bounding box center [812, 253] width 35 height 35
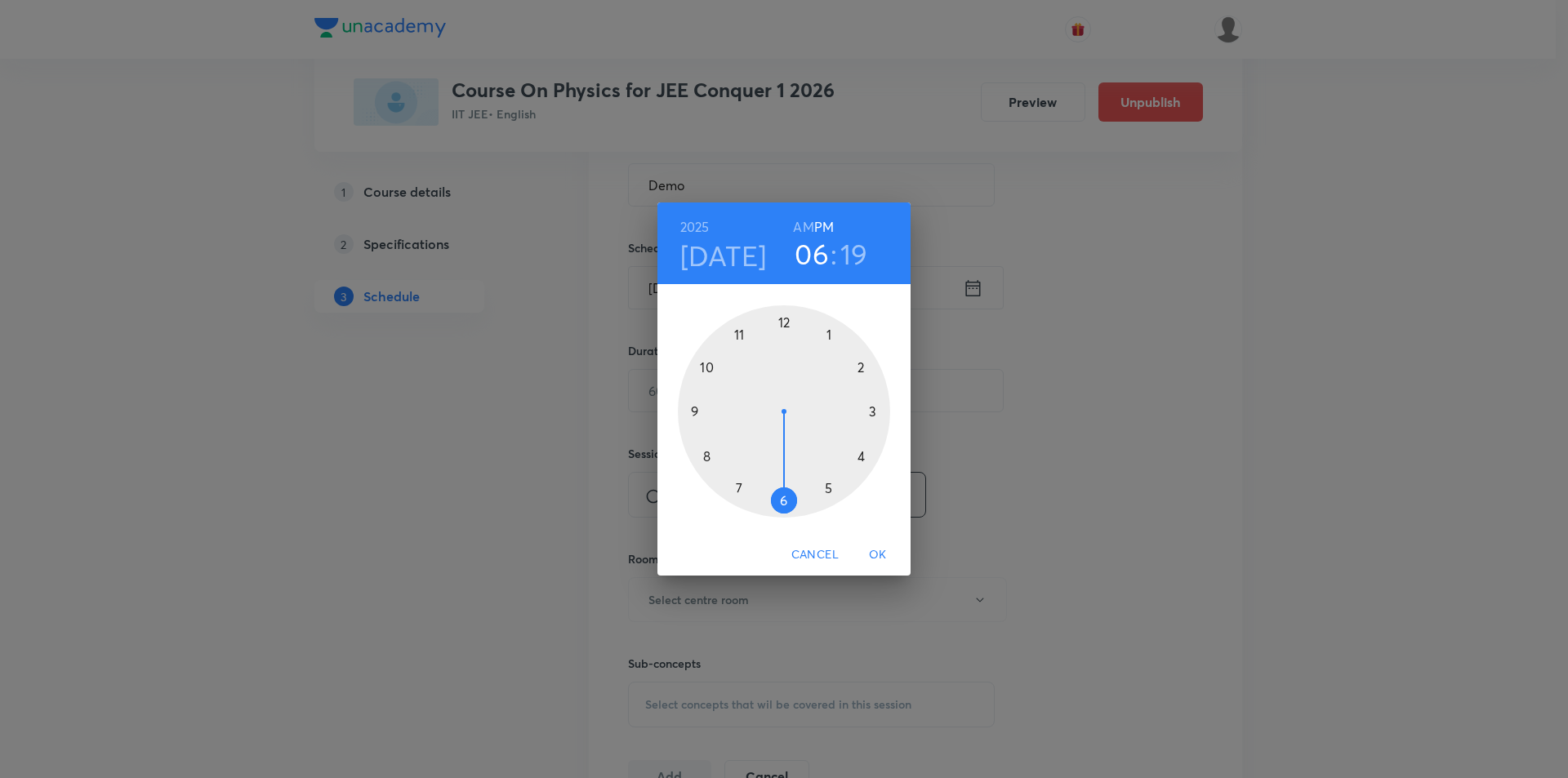
click at [855, 251] on h3 "19" at bounding box center [854, 253] width 28 height 35
drag, startPoint x: 864, startPoint y: 450, endPoint x: 847, endPoint y: 473, distance: 28.6
click at [847, 473] on div at bounding box center [783, 411] width 212 height 212
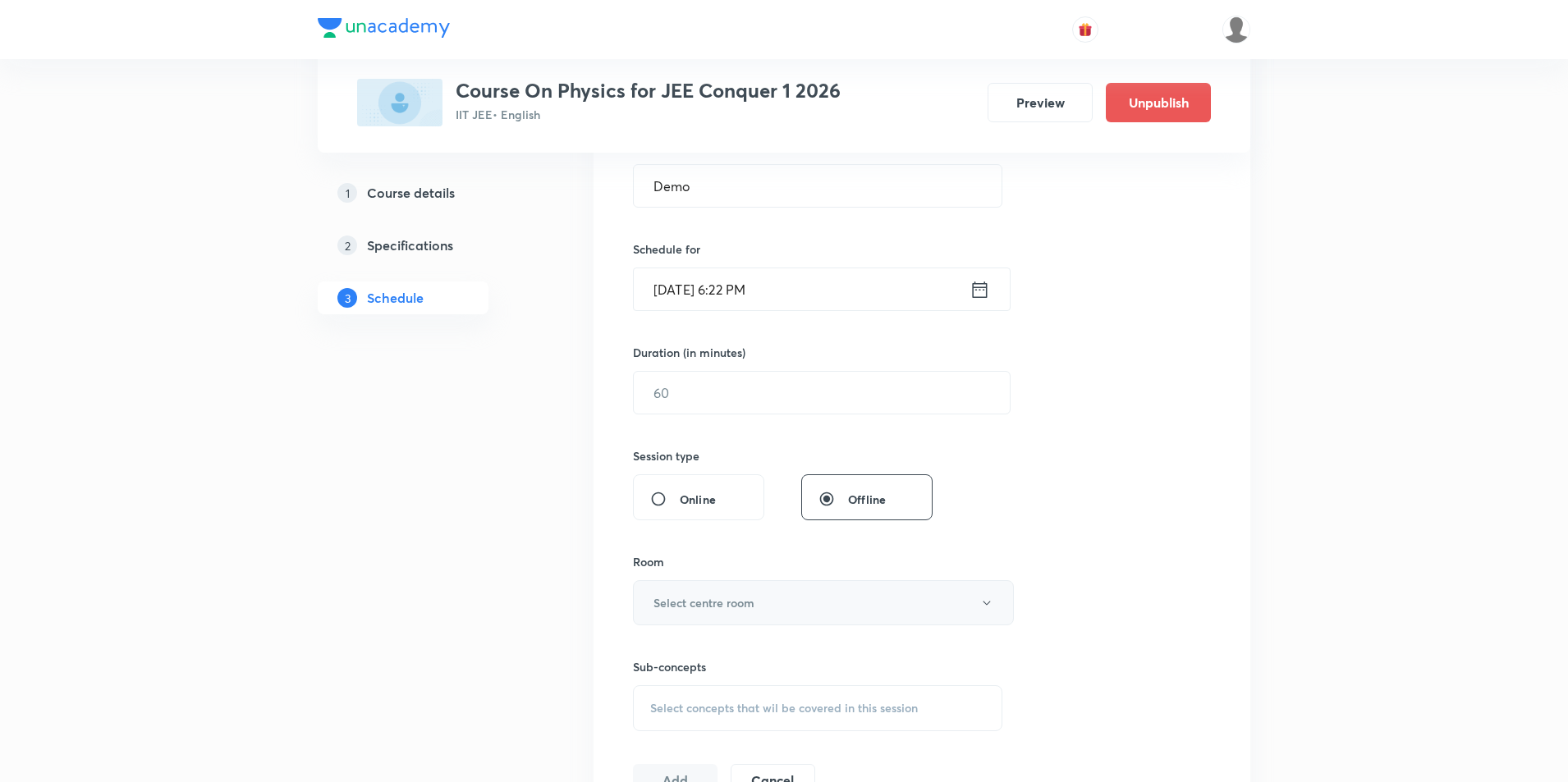
click at [706, 599] on h6 "Select centre room" at bounding box center [704, 603] width 101 height 17
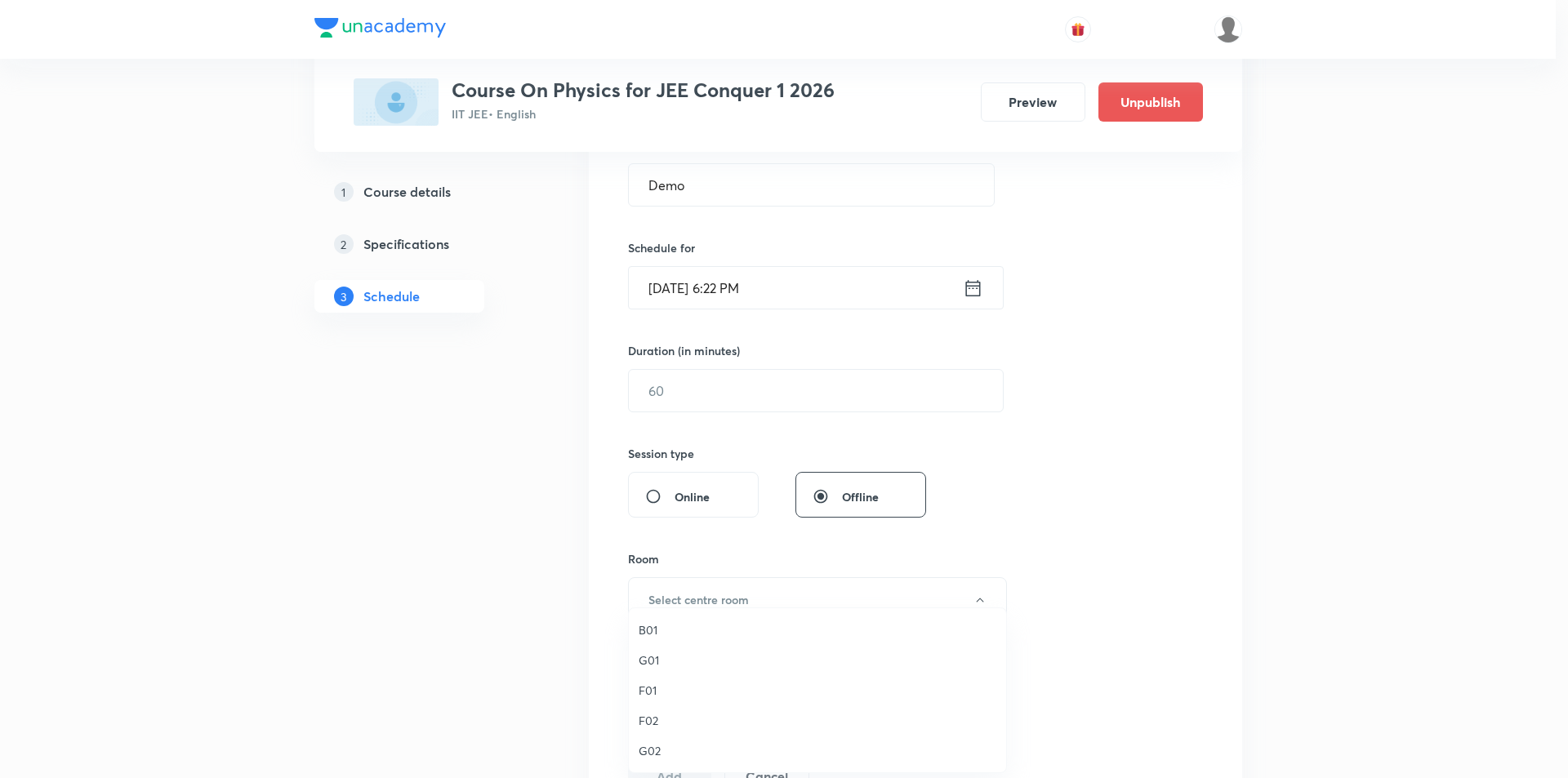
click at [640, 631] on span "B01" at bounding box center [818, 629] width 358 height 17
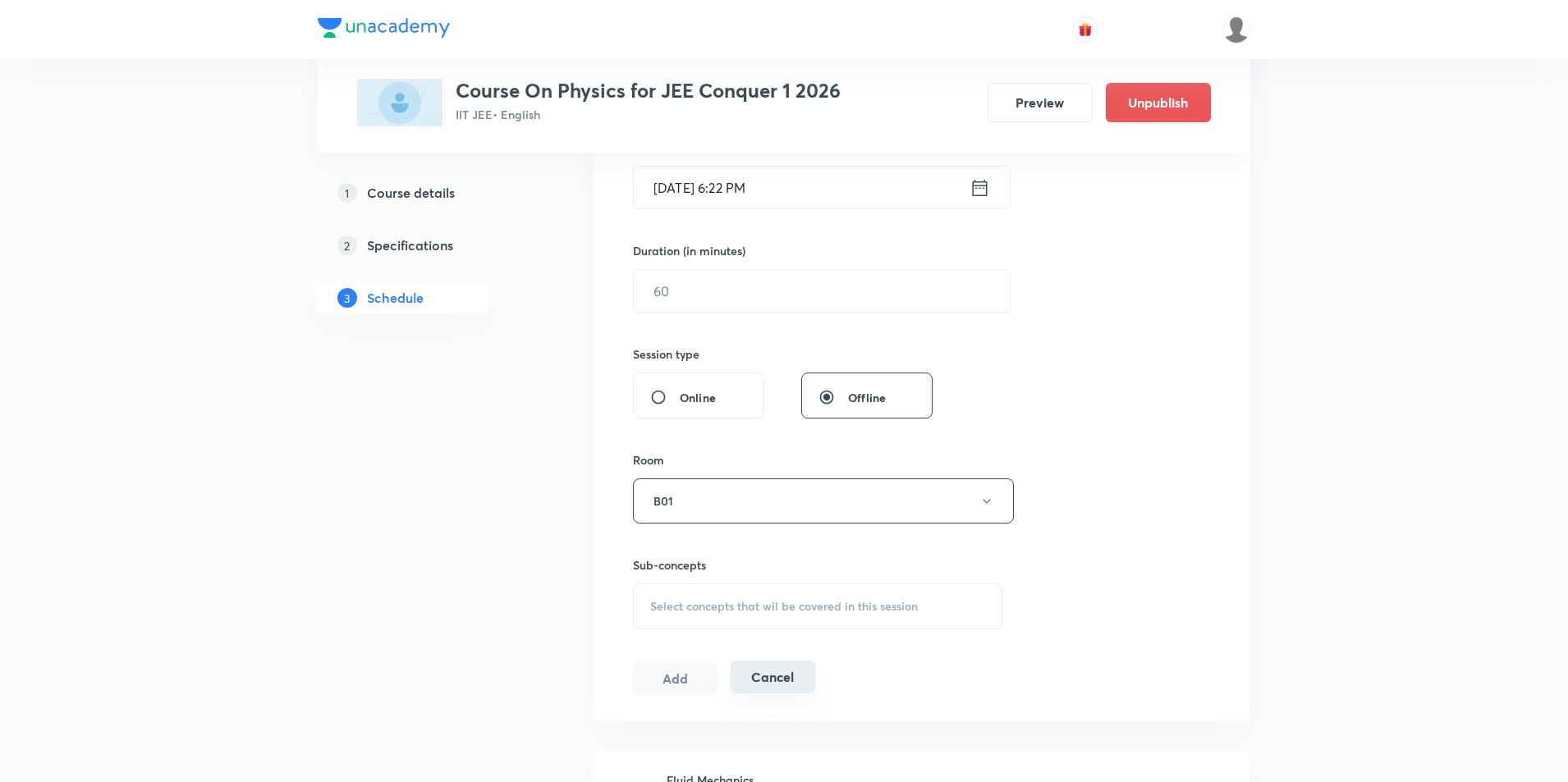
scroll to position [575, 0]
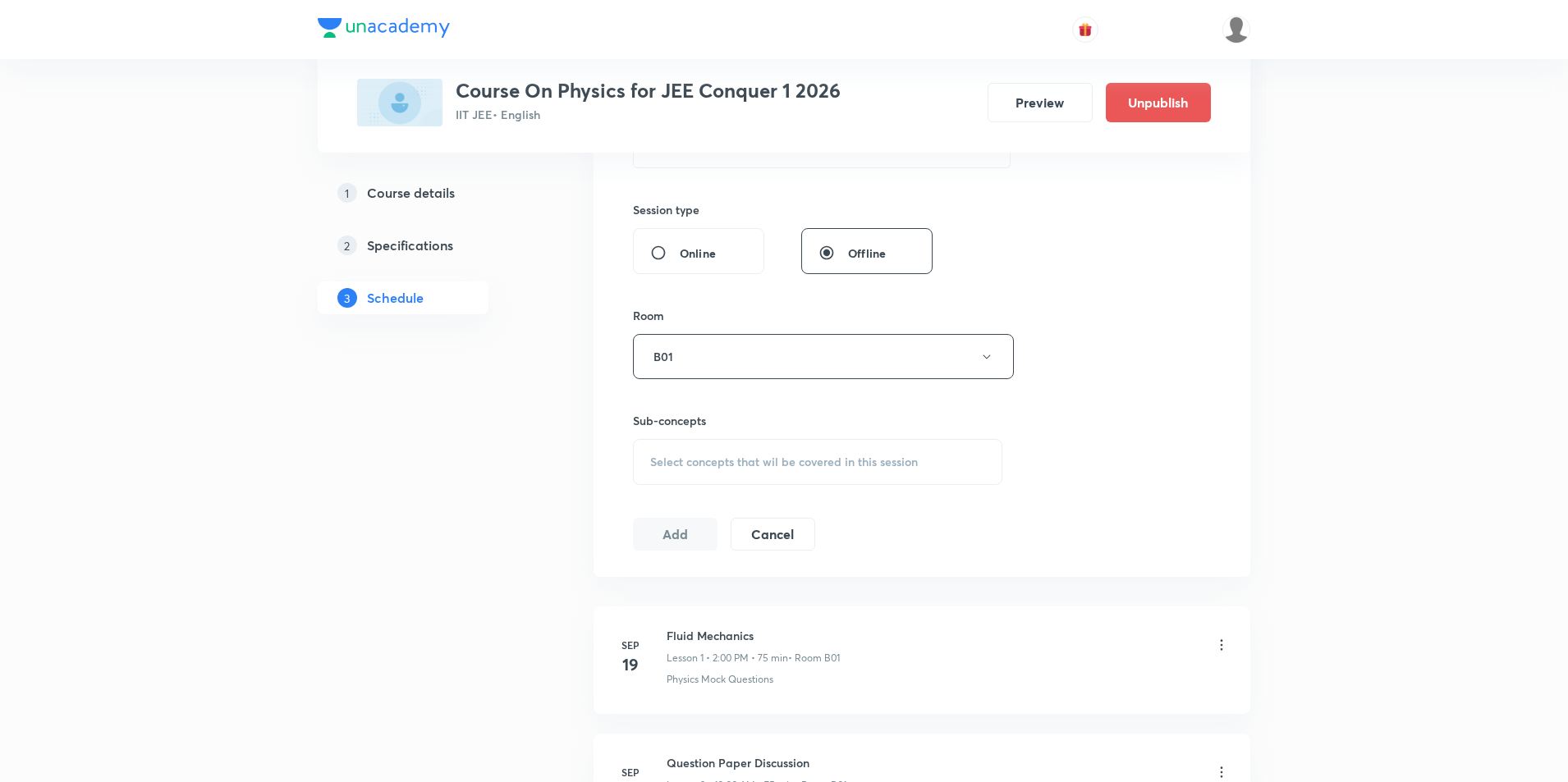
click at [710, 467] on span "Select concepts that wil be covered in this session" at bounding box center [784, 462] width 268 height 13
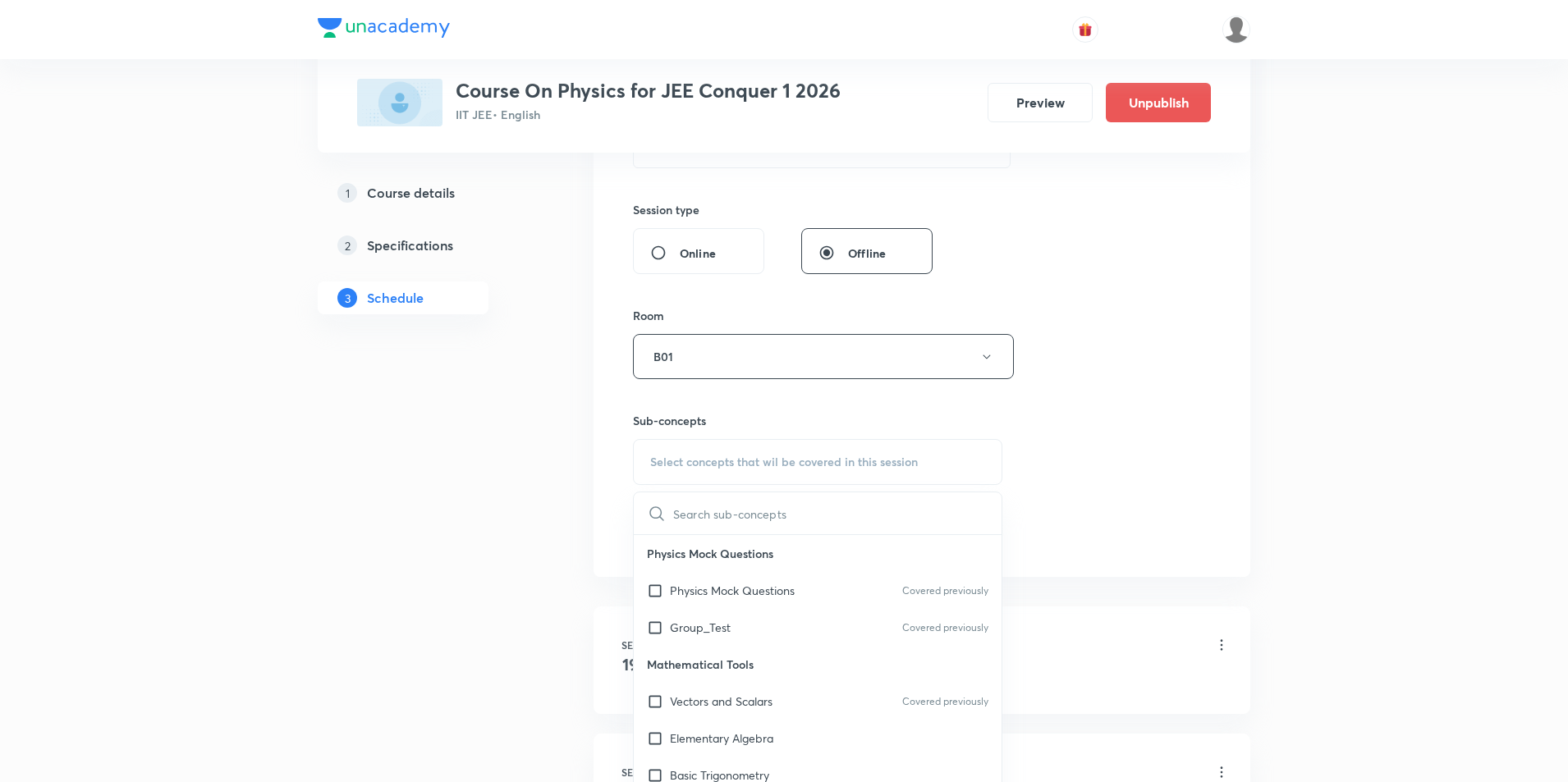
click at [724, 584] on p "Physics Mock Questions" at bounding box center [732, 590] width 125 height 17
checkbox input "true"
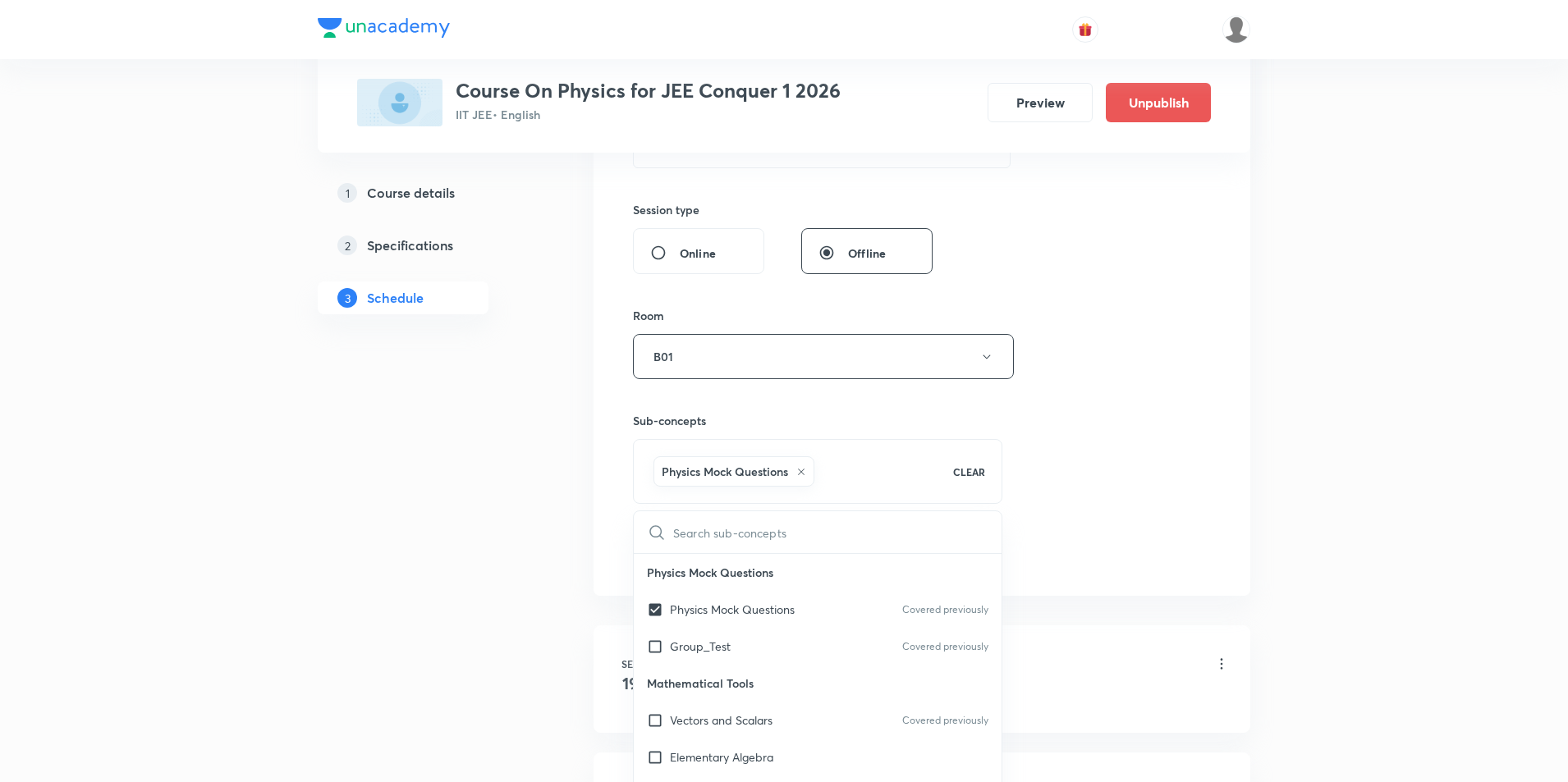
drag, startPoint x: 1190, startPoint y: 444, endPoint x: 1145, endPoint y: 485, distance: 60.9
click at [1191, 443] on div "Session 10 Live class Session title 4/99 Demo ​ Schedule for [DATE] 6:22 PM ​ D…" at bounding box center [922, 174] width 578 height 790
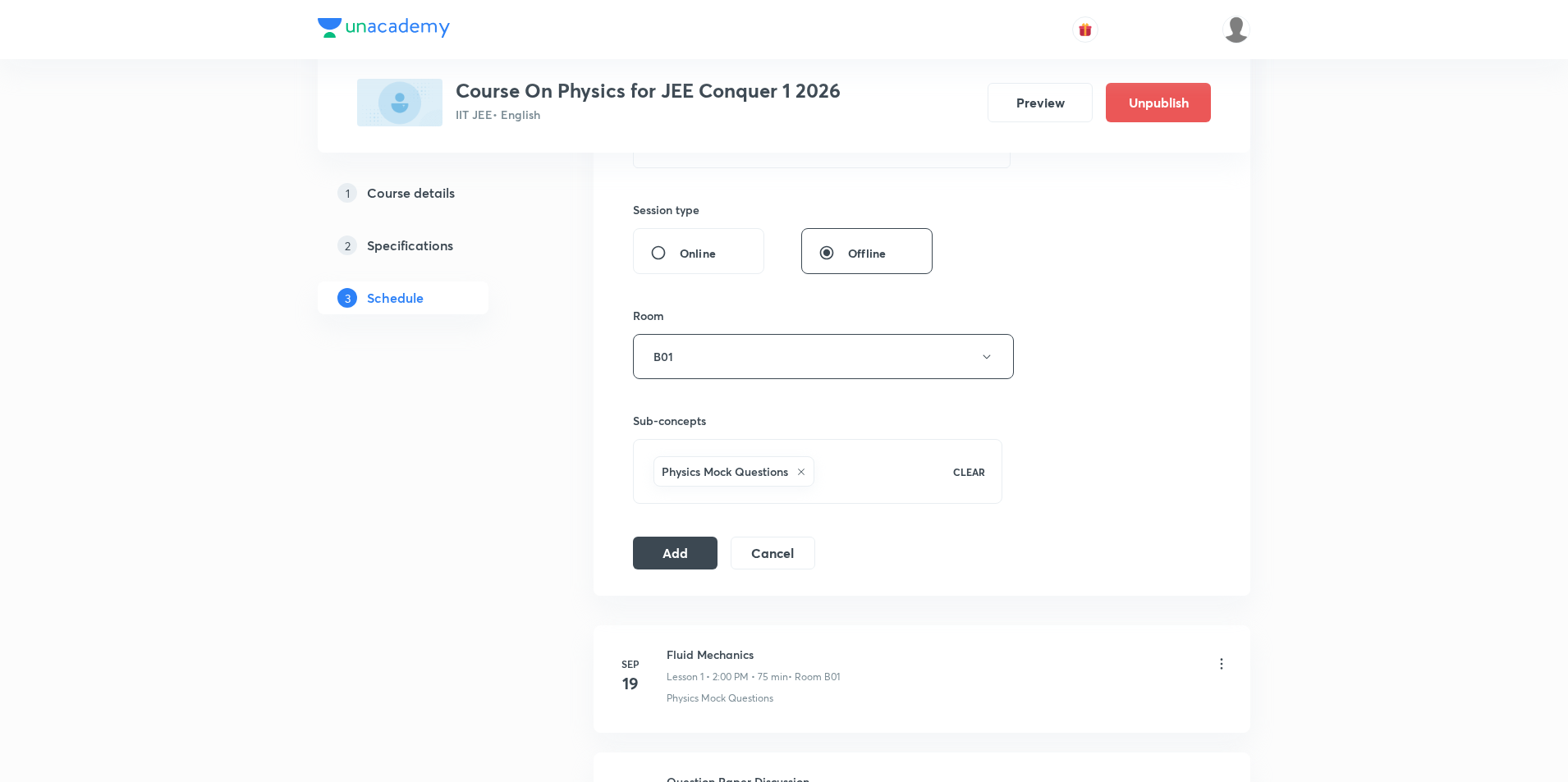
scroll to position [738, 0]
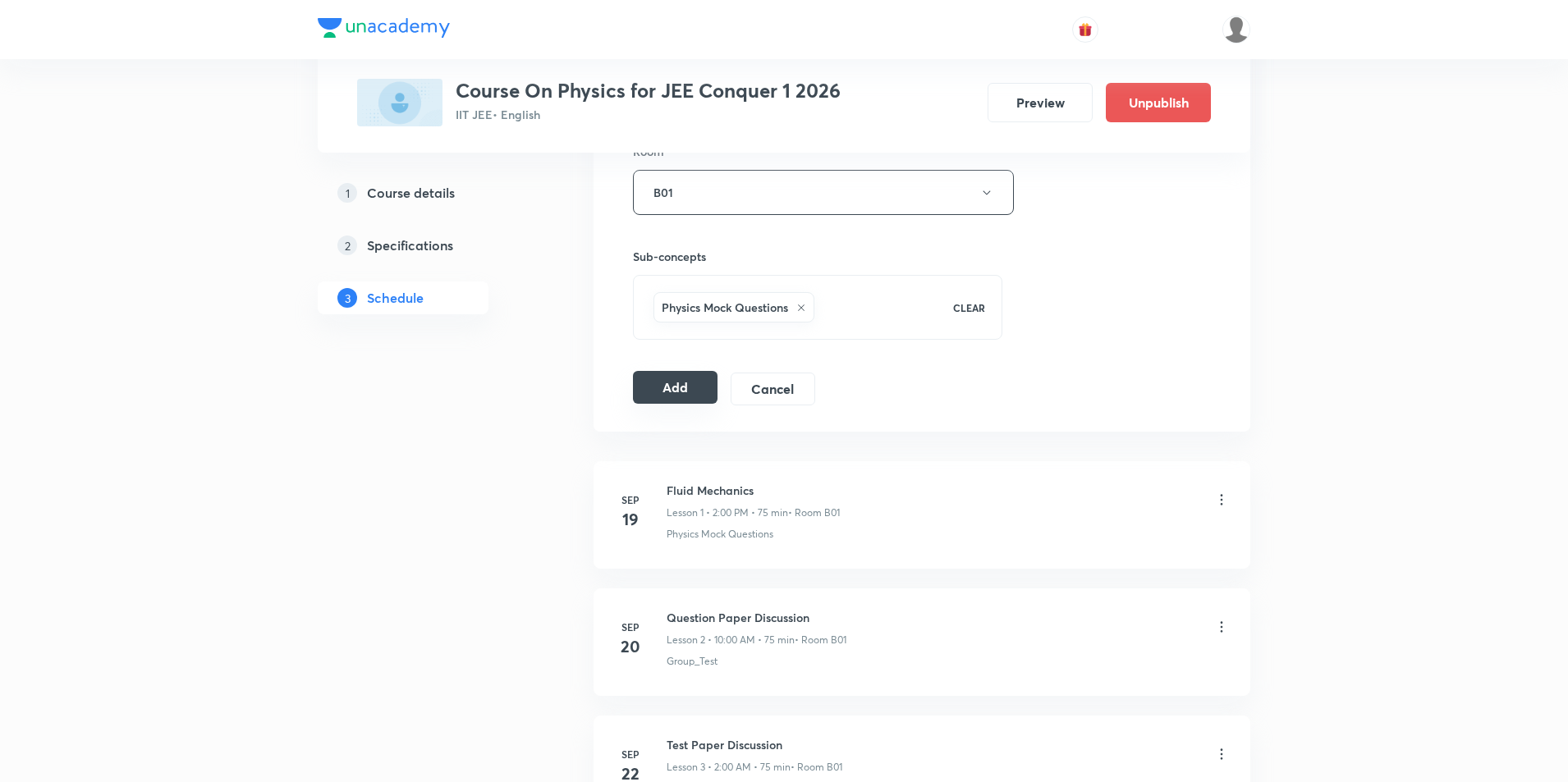
click at [653, 386] on button "Add" at bounding box center [675, 387] width 84 height 33
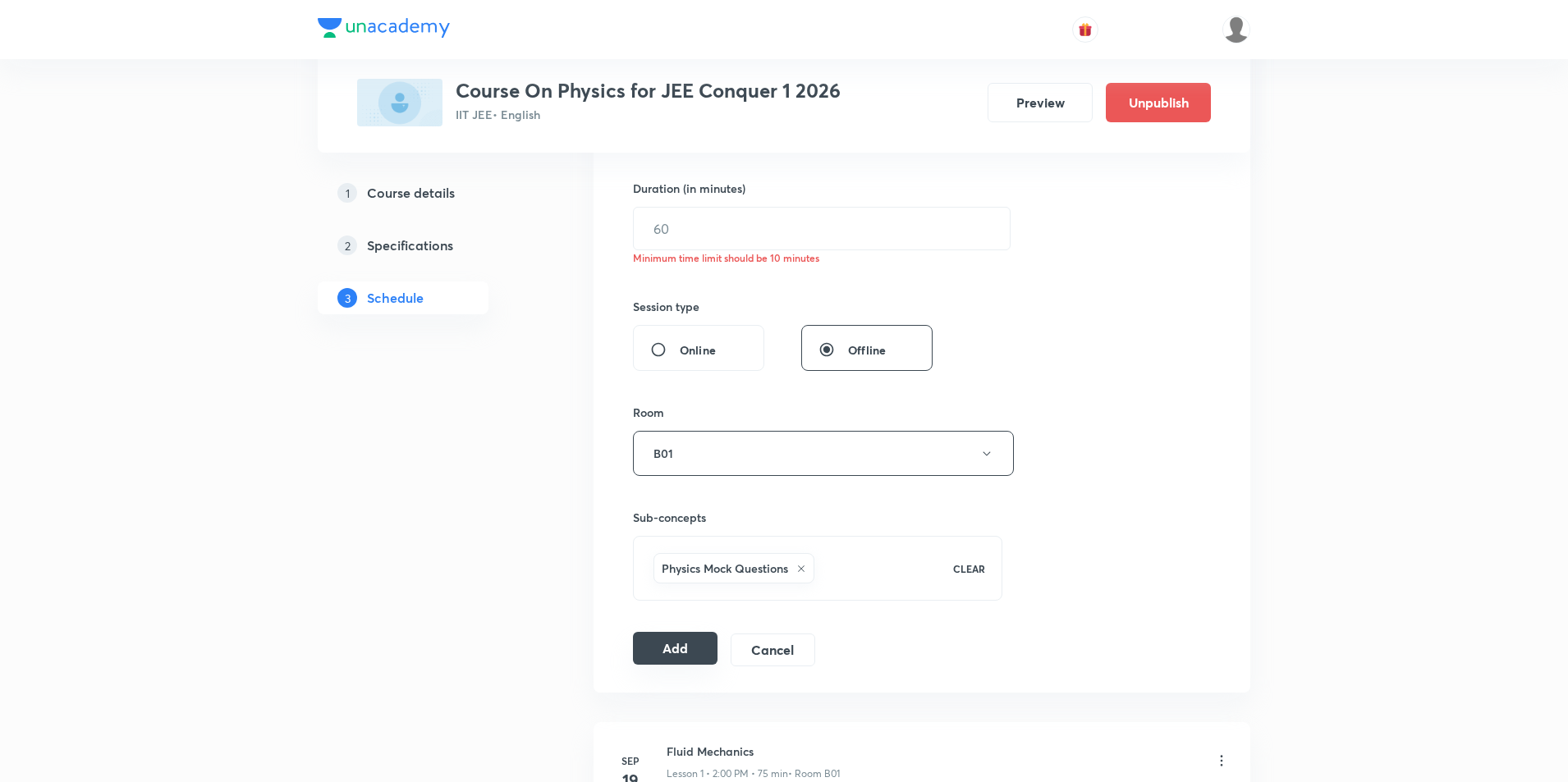
scroll to position [410, 0]
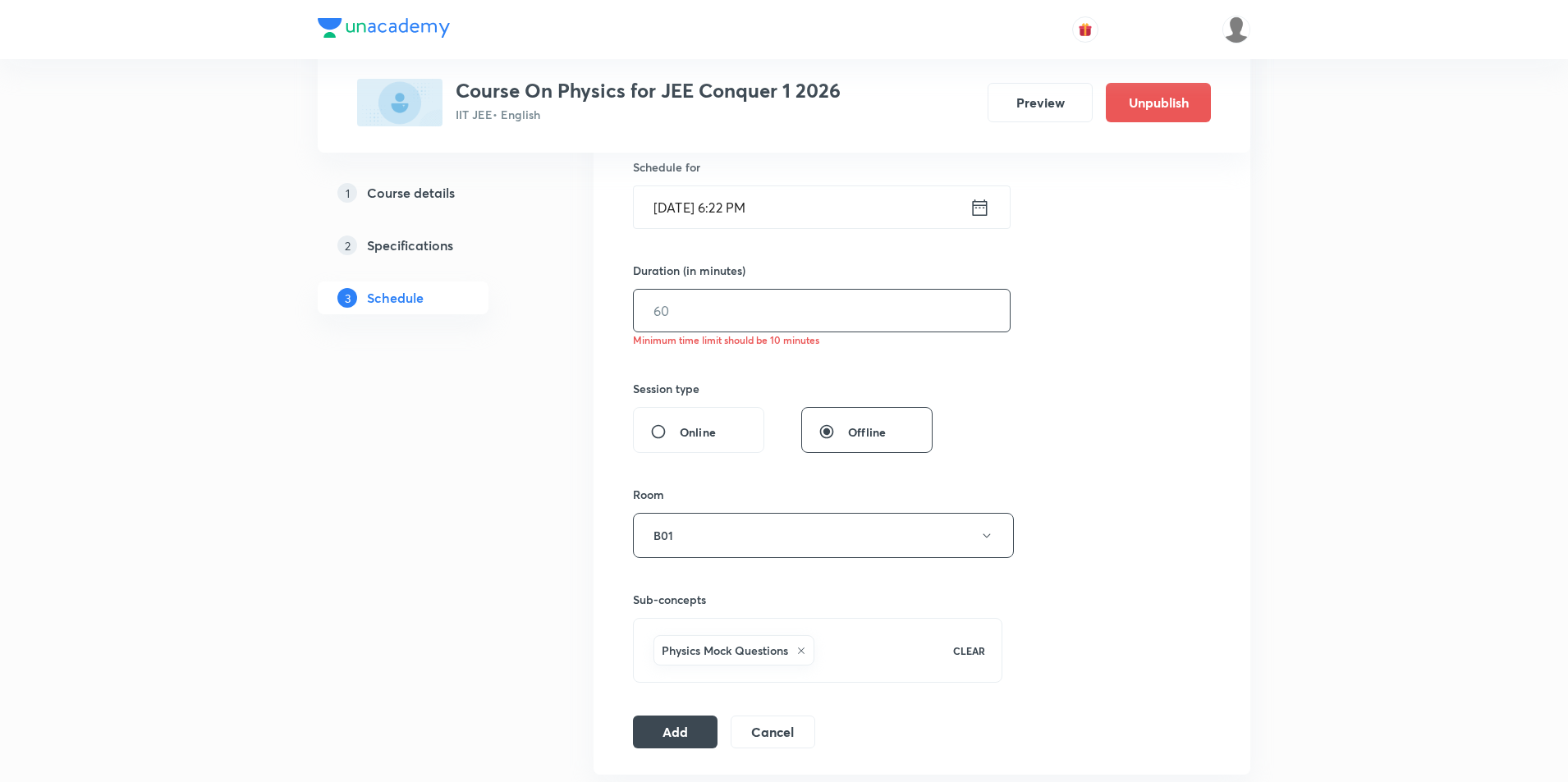
click at [698, 304] on input "text" at bounding box center [821, 310] width 376 height 42
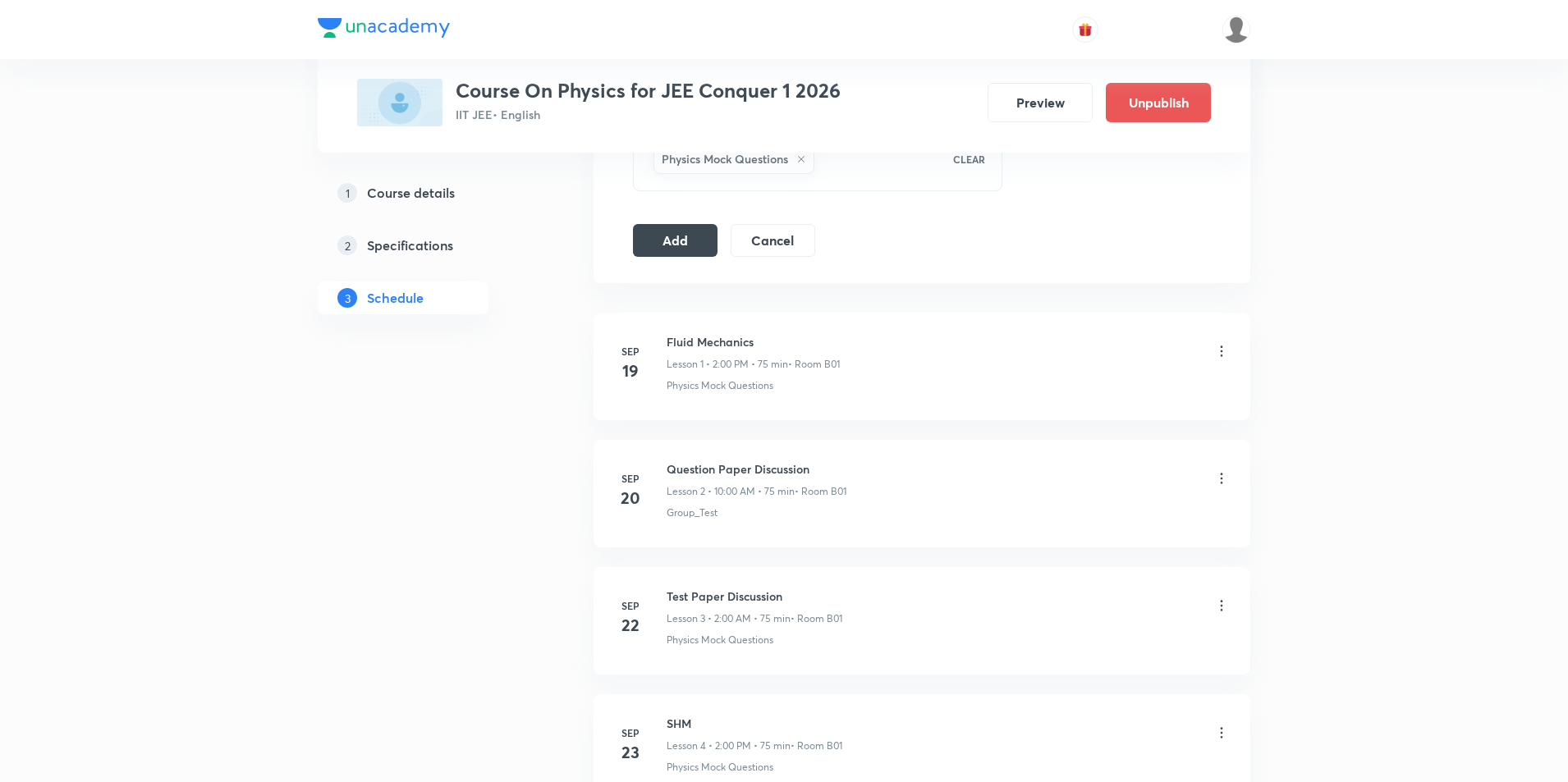
scroll to position [903, 0]
type input "25"
click at [661, 244] on button "Add" at bounding box center [675, 238] width 84 height 33
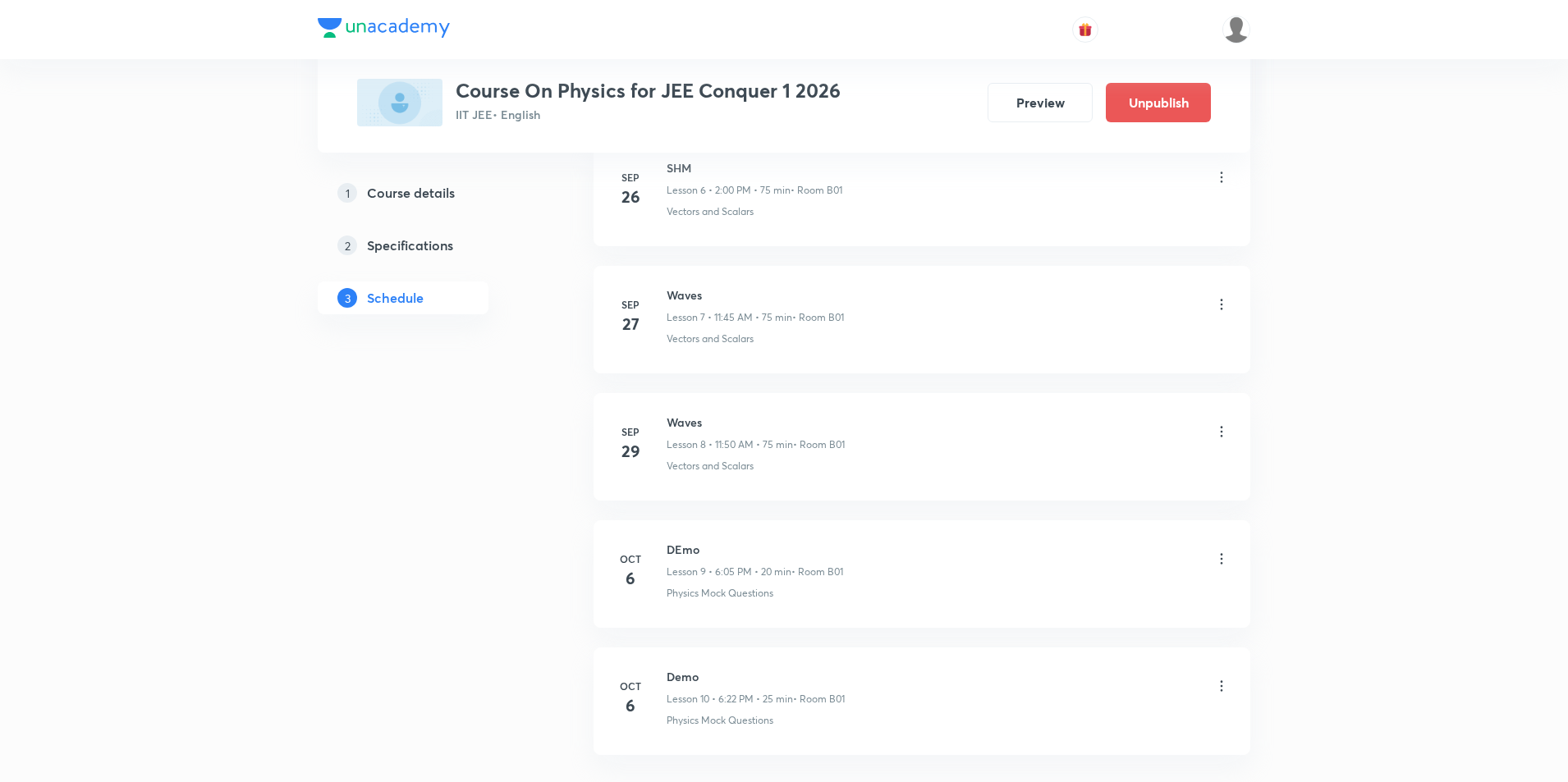
scroll to position [1052, 0]
